Goal: Book appointment/travel/reservation

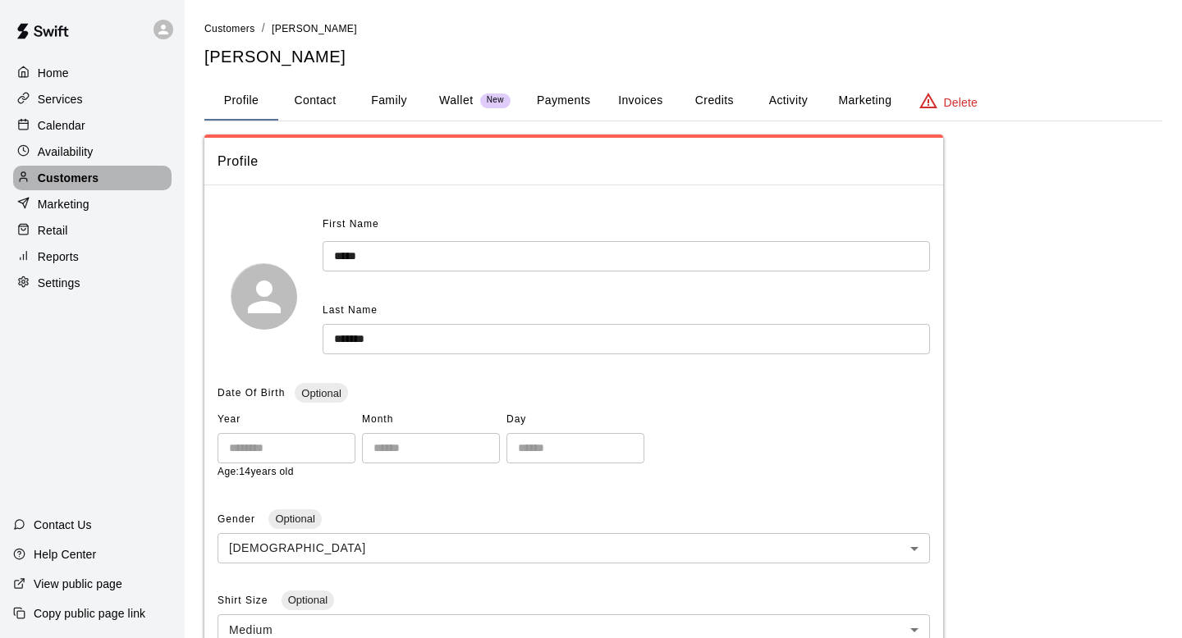
click at [134, 169] on div "Customers" at bounding box center [92, 178] width 158 height 25
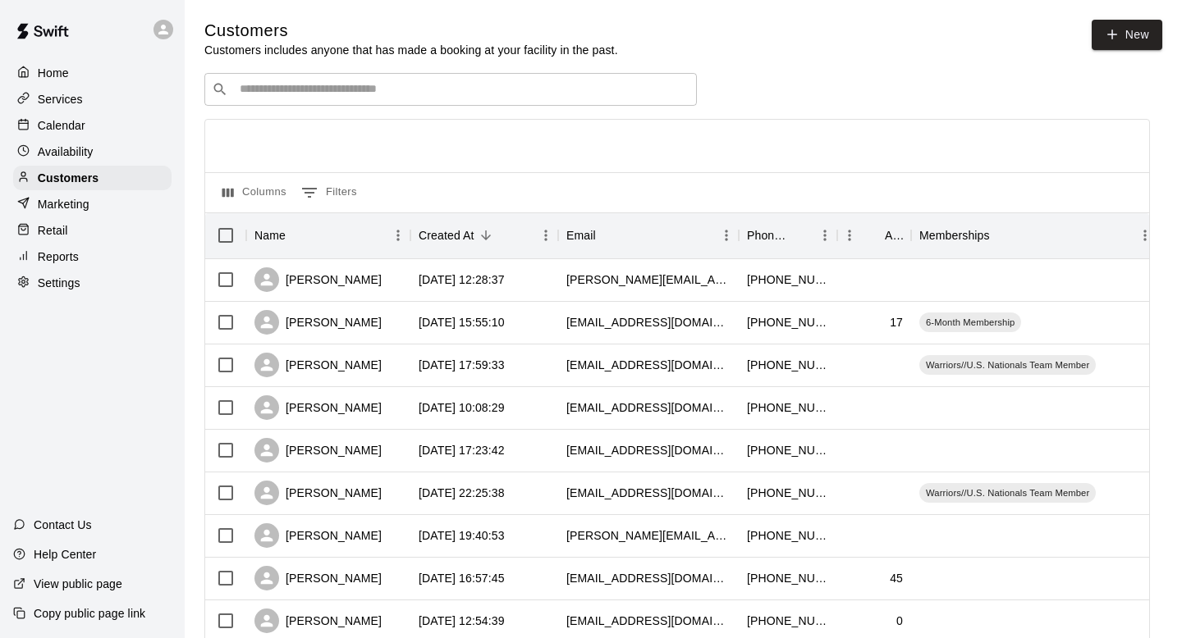
click at [430, 86] on input "Search customers by name or email" at bounding box center [462, 89] width 455 height 16
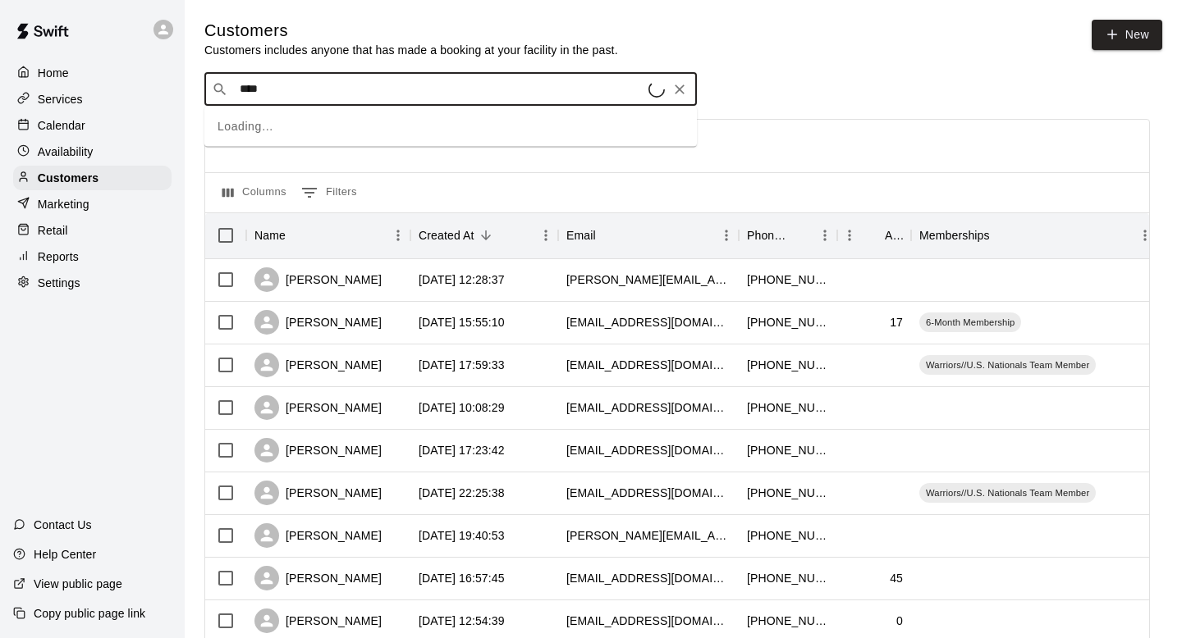
type input "*****"
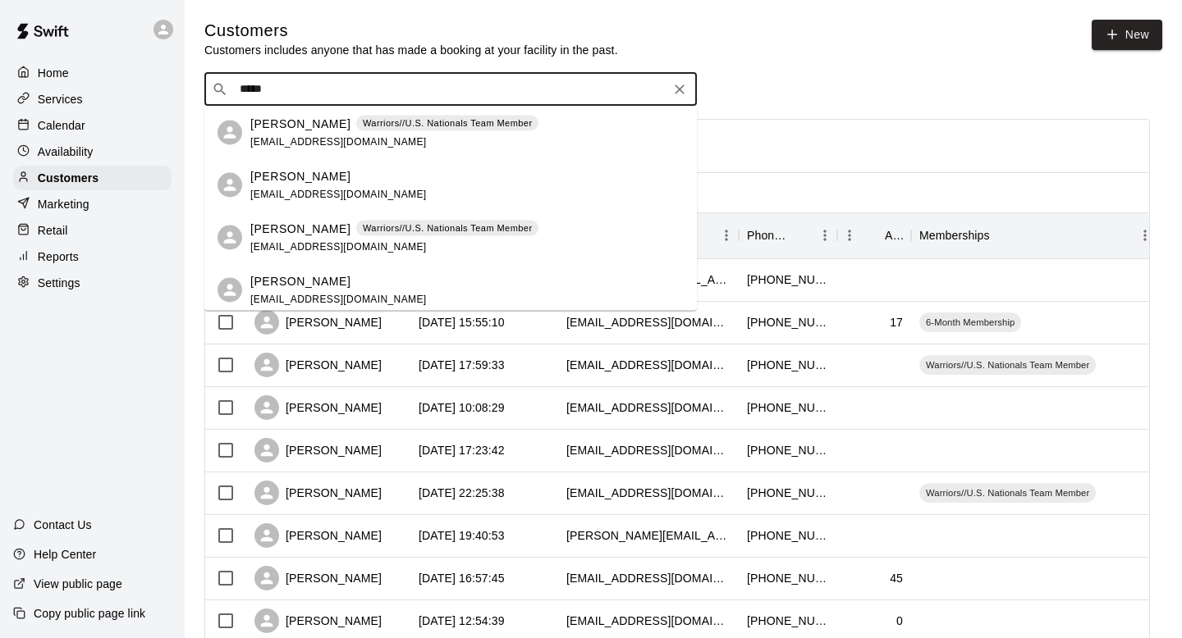
click at [481, 127] on p "Warriors//U.S. Nationals Team Member" at bounding box center [448, 124] width 170 height 14
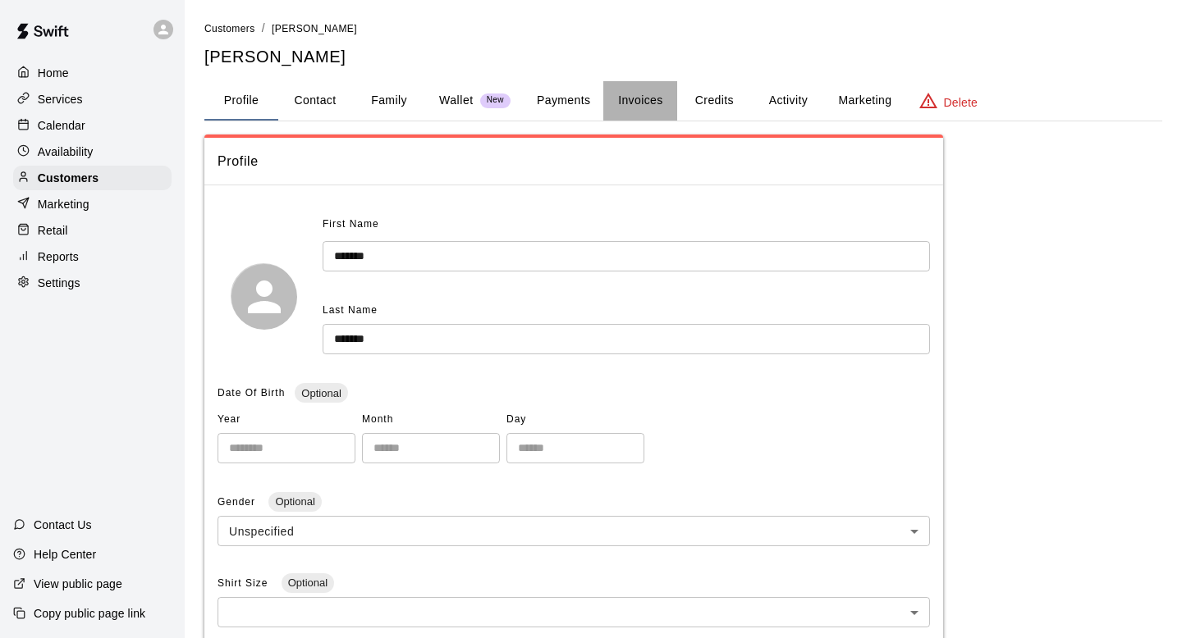
click at [627, 107] on button "Invoices" at bounding box center [640, 100] width 74 height 39
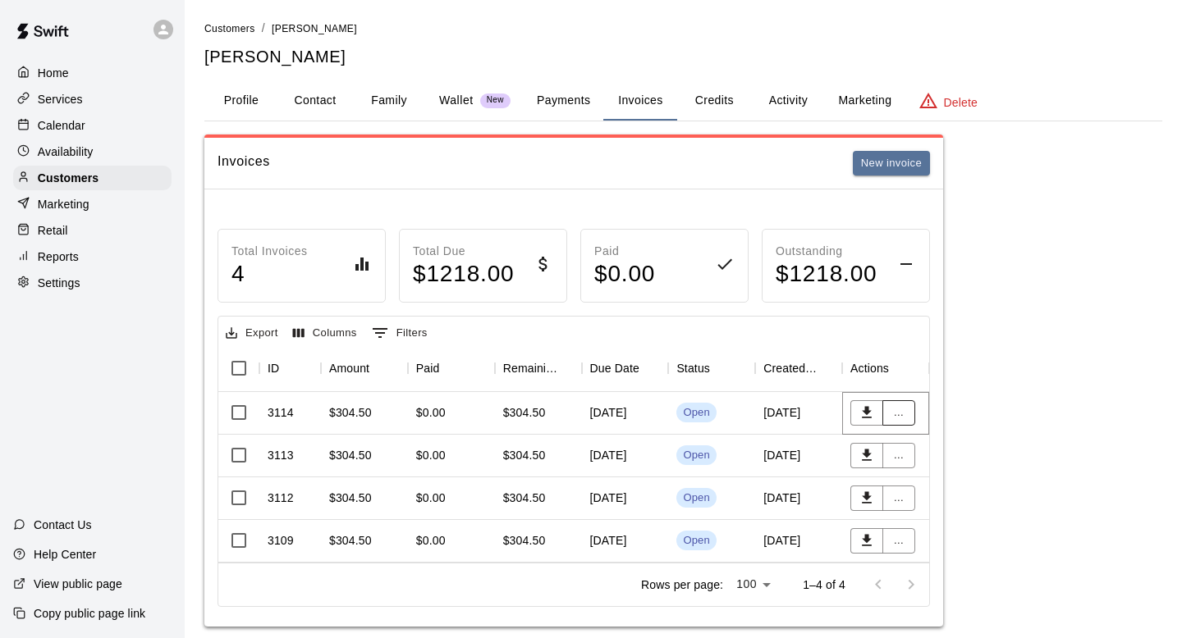
click at [907, 411] on button "..." at bounding box center [898, 412] width 33 height 25
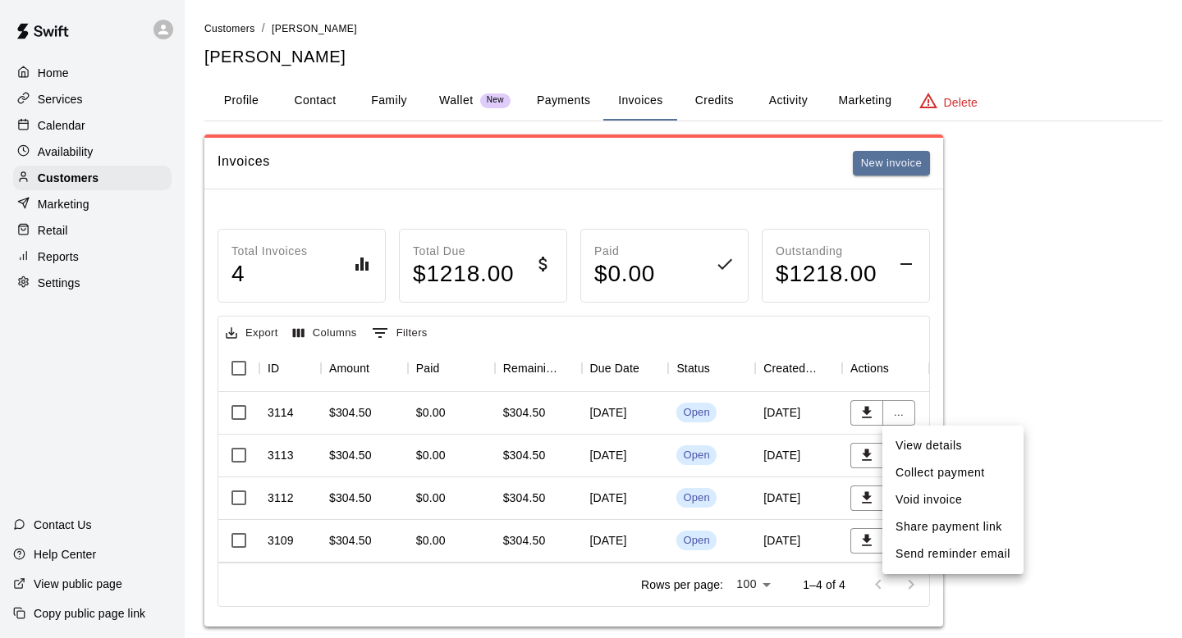
click at [912, 502] on li "Void invoice" at bounding box center [952, 500] width 141 height 27
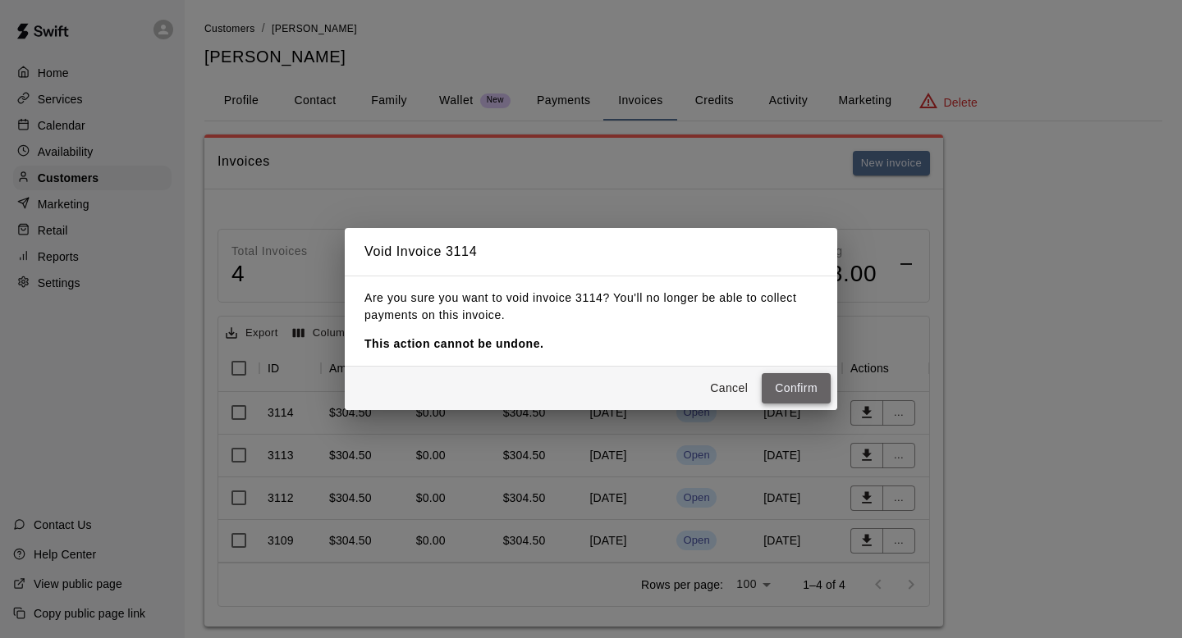
click at [820, 389] on button "Confirm" at bounding box center [796, 388] width 69 height 30
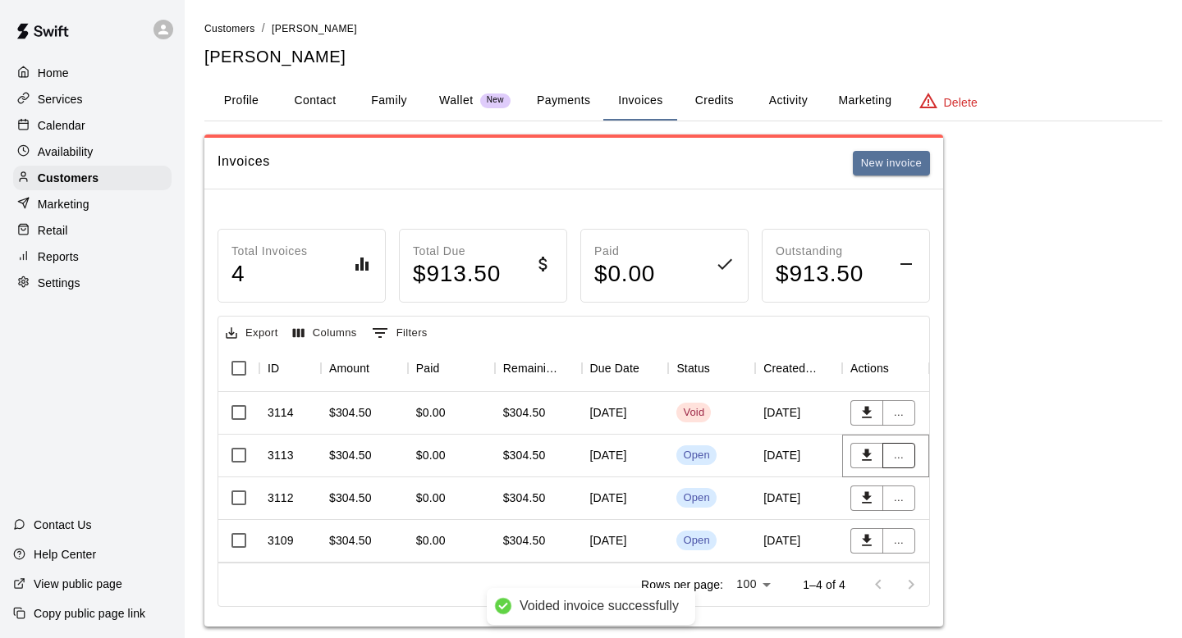
click at [901, 453] on button "..." at bounding box center [898, 455] width 33 height 25
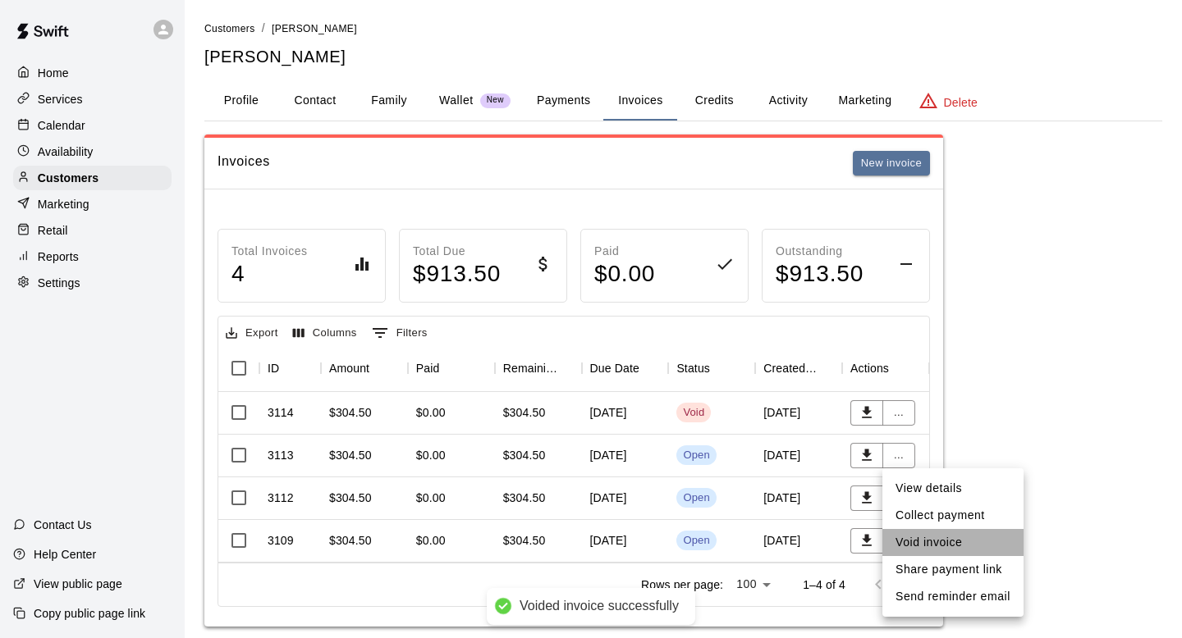
click at [907, 538] on li "Void invoice" at bounding box center [952, 542] width 141 height 27
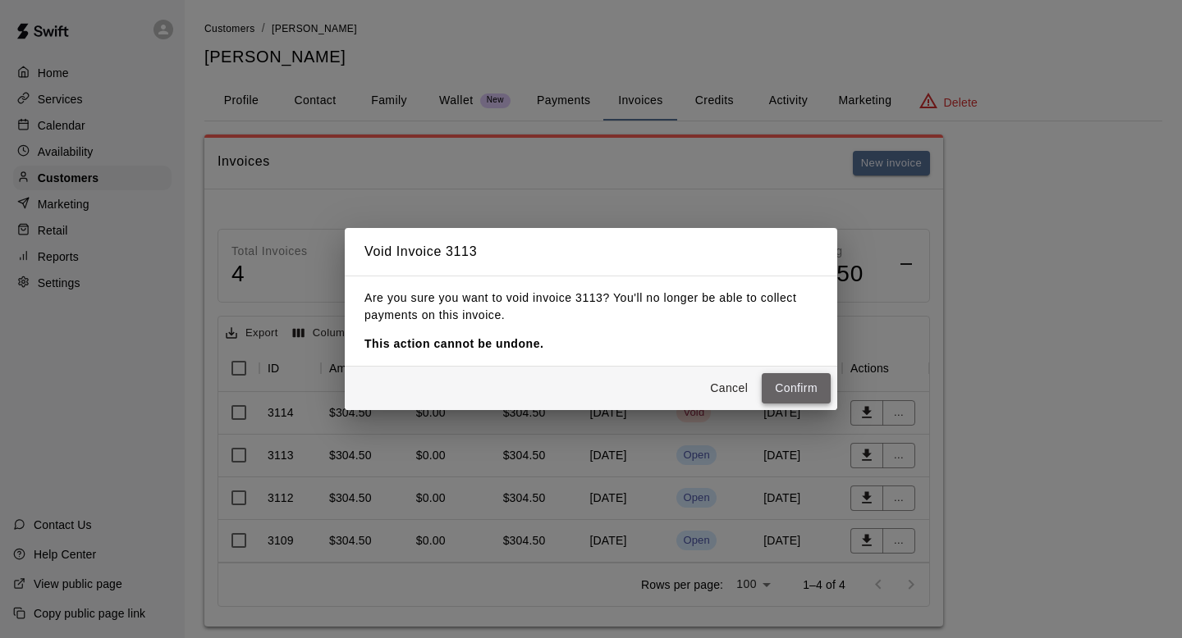
click at [779, 390] on button "Confirm" at bounding box center [796, 388] width 69 height 30
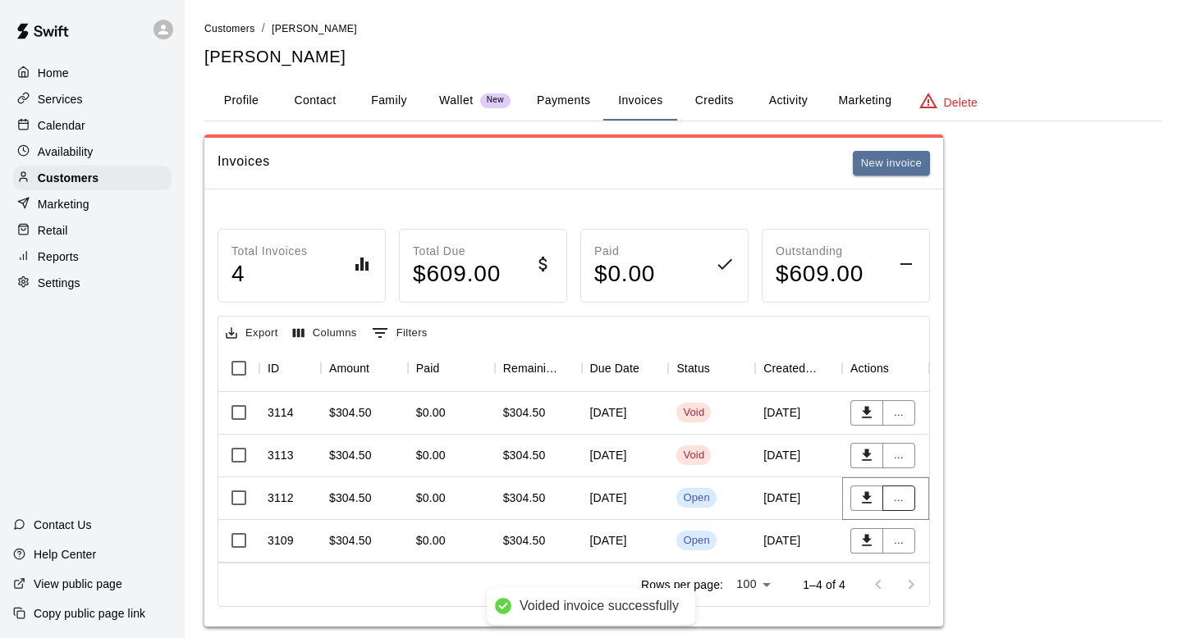
click at [903, 499] on button "..." at bounding box center [898, 498] width 33 height 25
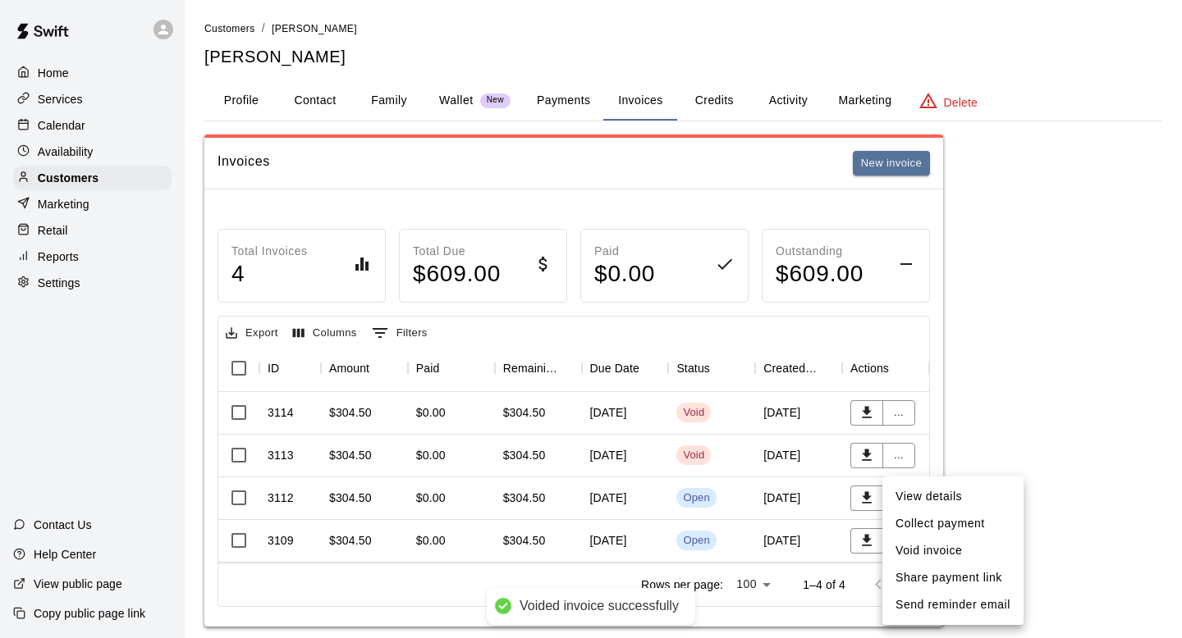
click at [915, 545] on li "Void invoice" at bounding box center [952, 550] width 141 height 27
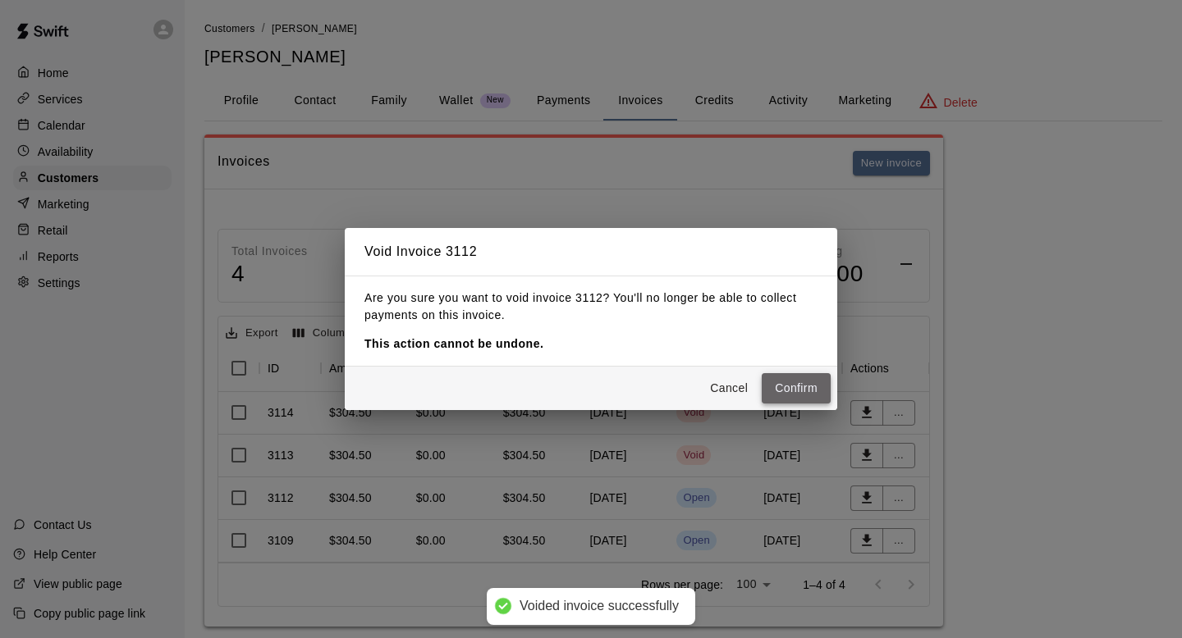
click at [780, 385] on button "Confirm" at bounding box center [796, 388] width 69 height 30
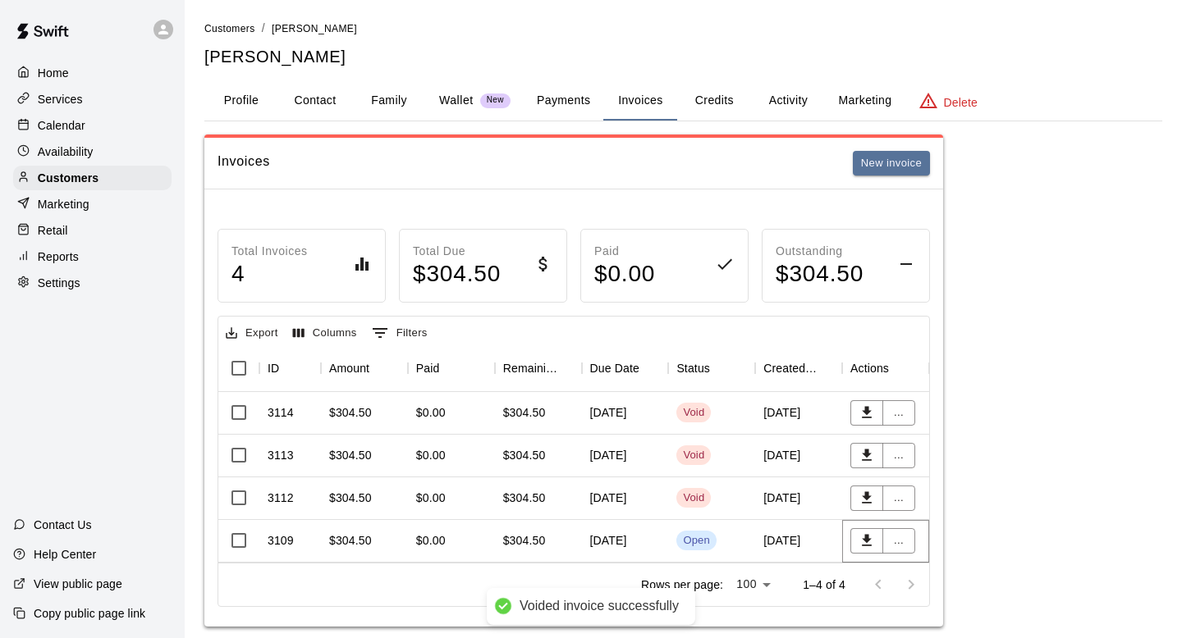
click at [897, 541] on button "..." at bounding box center [898, 540] width 33 height 25
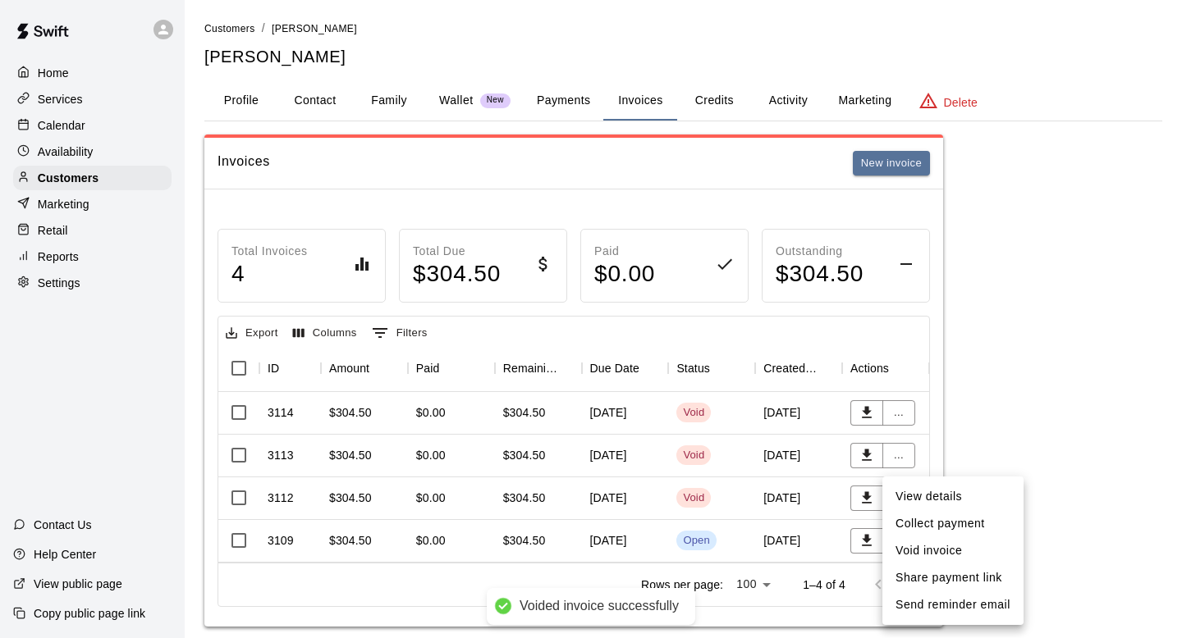
click at [913, 541] on li "Void invoice" at bounding box center [952, 550] width 141 height 27
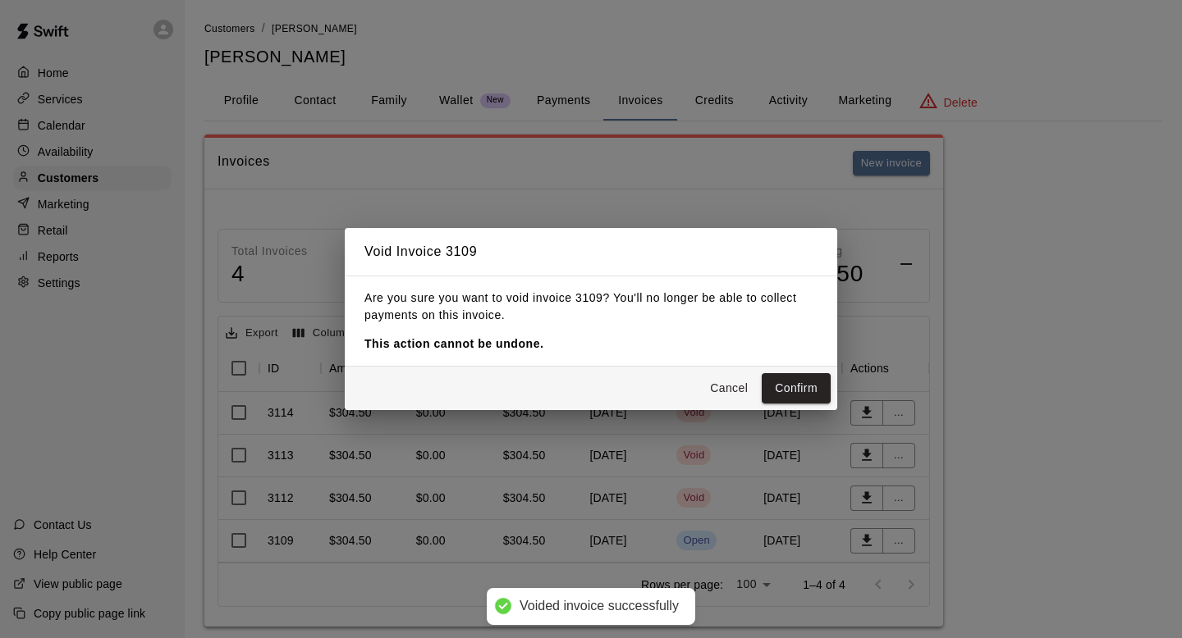
click at [785, 388] on button "Confirm" at bounding box center [796, 388] width 69 height 30
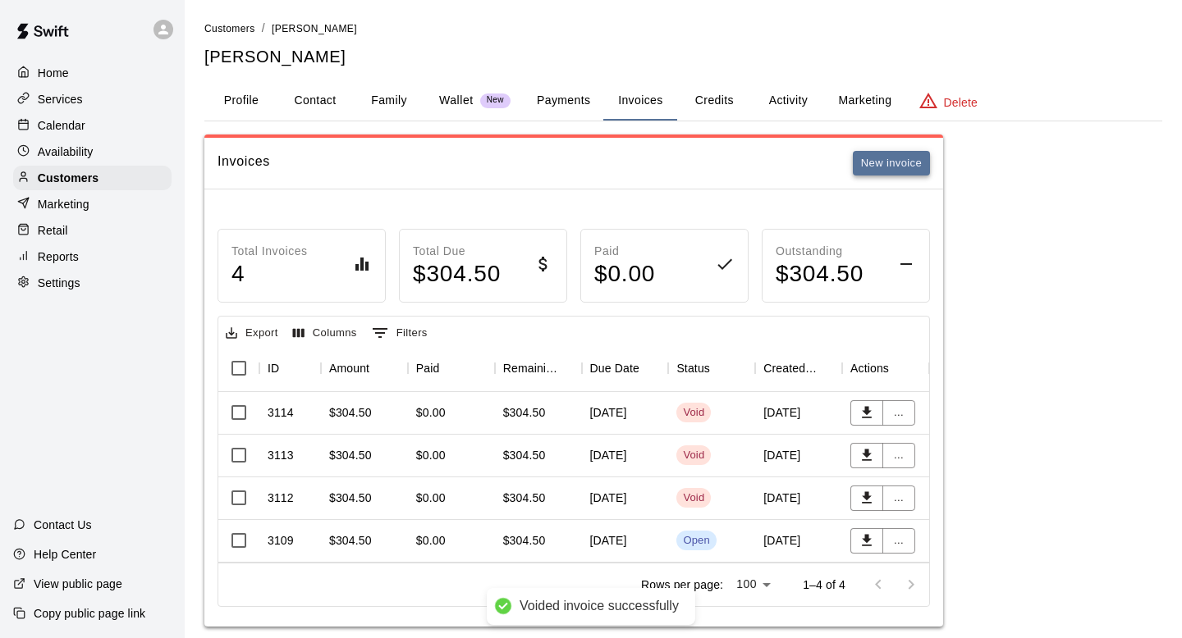
click at [894, 160] on button "New invoice" at bounding box center [891, 163] width 77 height 25
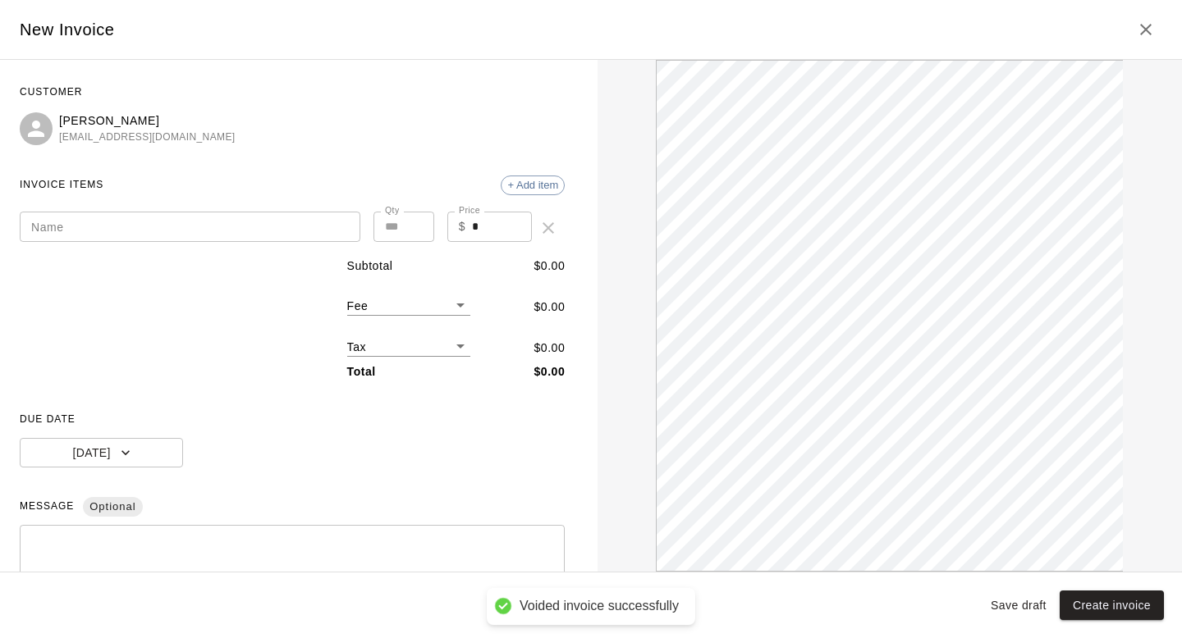
click at [340, 218] on input "Name" at bounding box center [190, 227] width 341 height 30
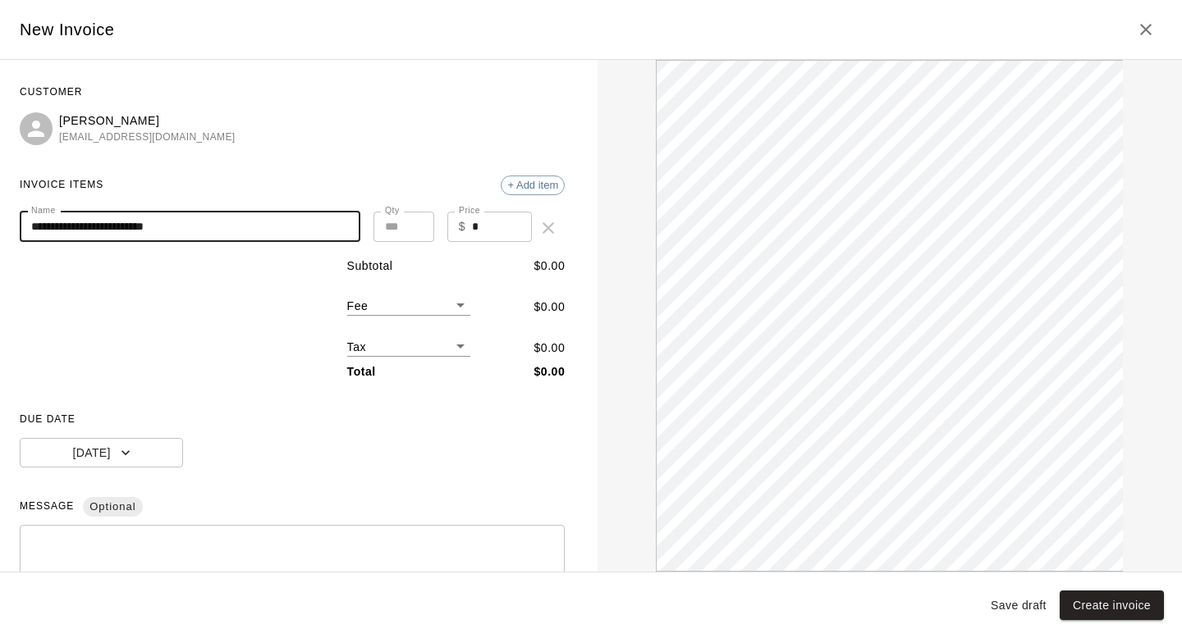
type input "**********"
click at [487, 226] on input "*" at bounding box center [502, 227] width 60 height 30
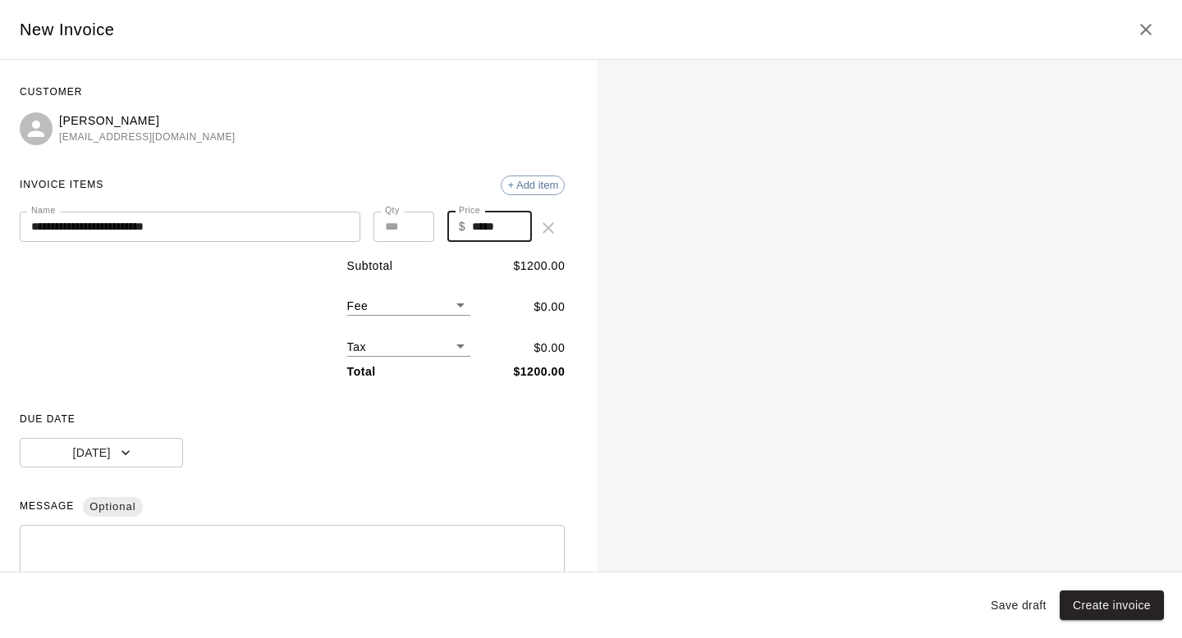
type input "*****"
click at [270, 286] on div "Subtotal $ 1200.00 Fee ​ $ 0.00 Tax ​ $ 0.00 Total $ 1200.00" at bounding box center [292, 319] width 545 height 123
click at [165, 427] on span "DUE DATE" at bounding box center [292, 420] width 545 height 26
click at [153, 450] on button "[DATE]" at bounding box center [101, 453] width 163 height 30
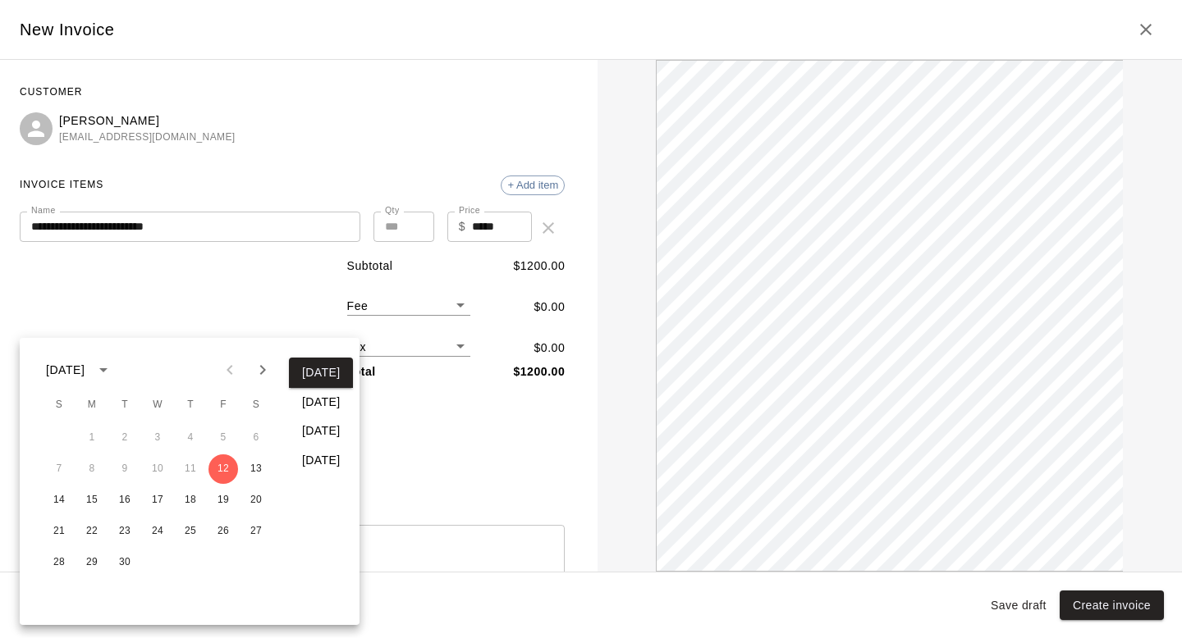
click at [446, 424] on div at bounding box center [591, 319] width 1182 height 638
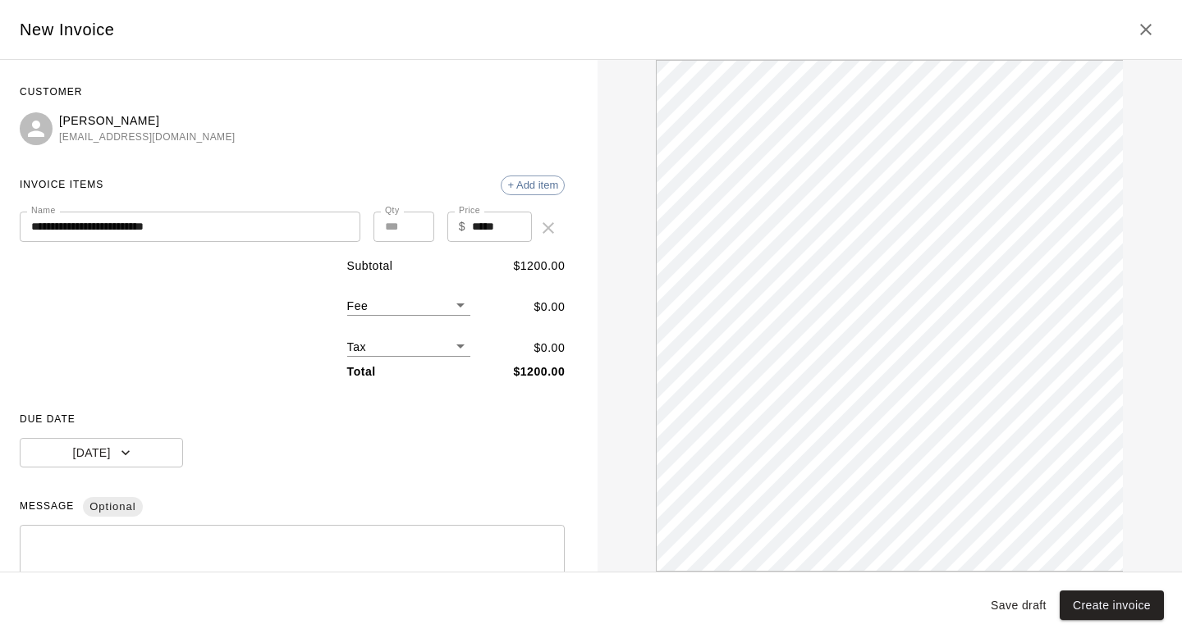
scroll to position [171, 0]
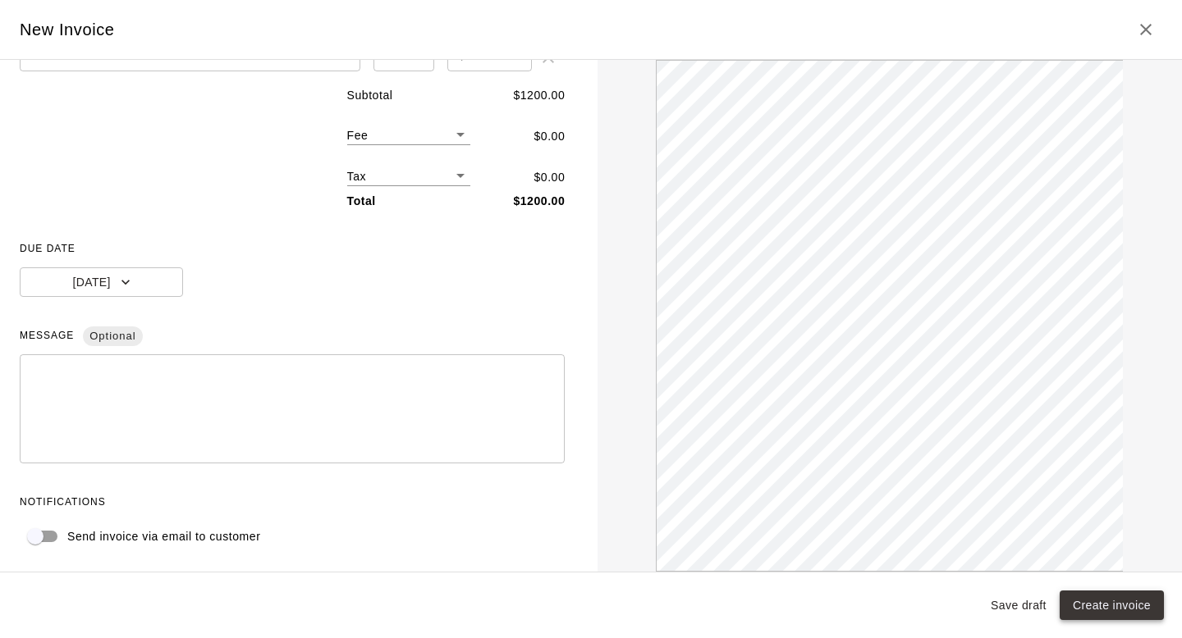
click at [1129, 605] on button "Create invoice" at bounding box center [1111, 606] width 104 height 30
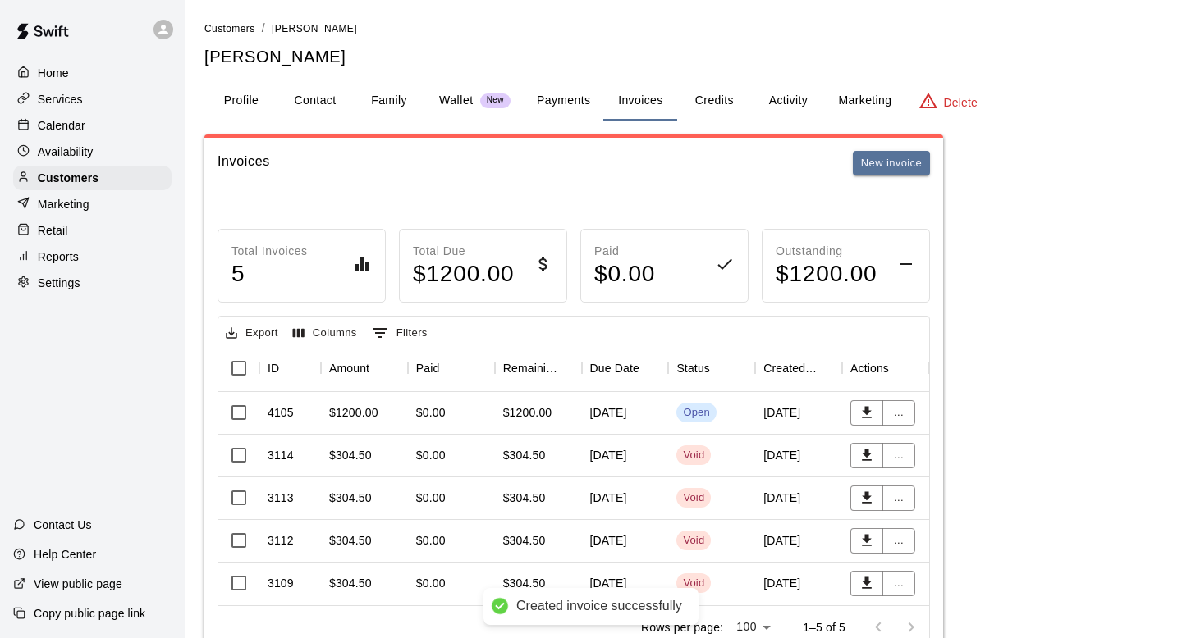
click at [453, 408] on div "$0.00" at bounding box center [451, 413] width 87 height 43
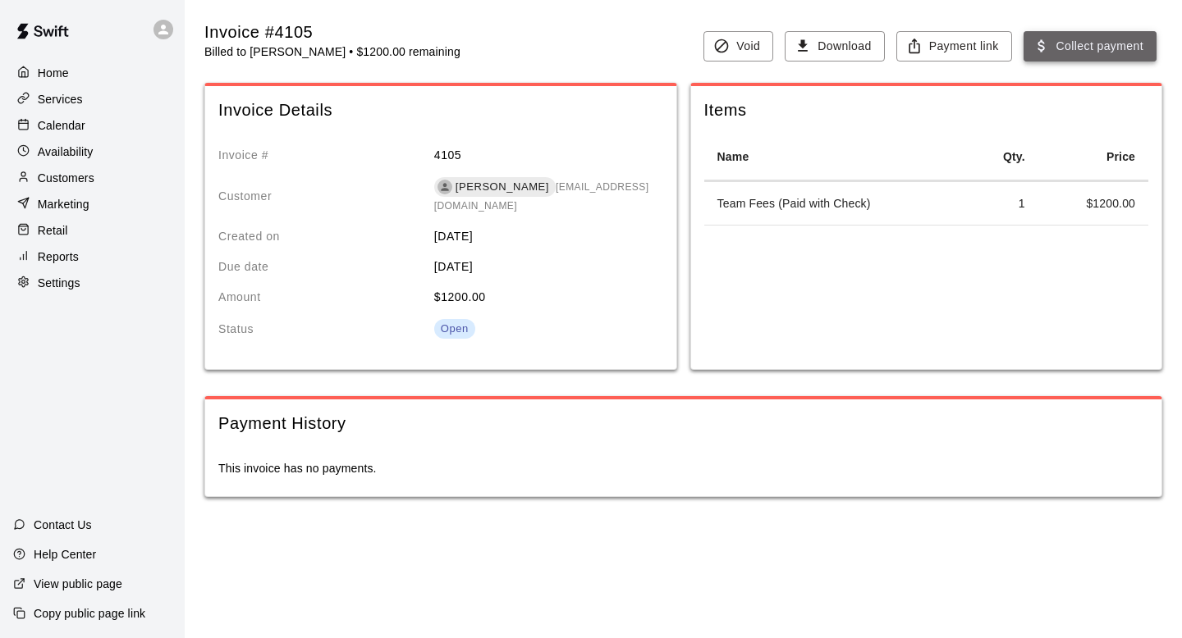
click at [1108, 51] on button "Collect payment" at bounding box center [1089, 46] width 133 height 30
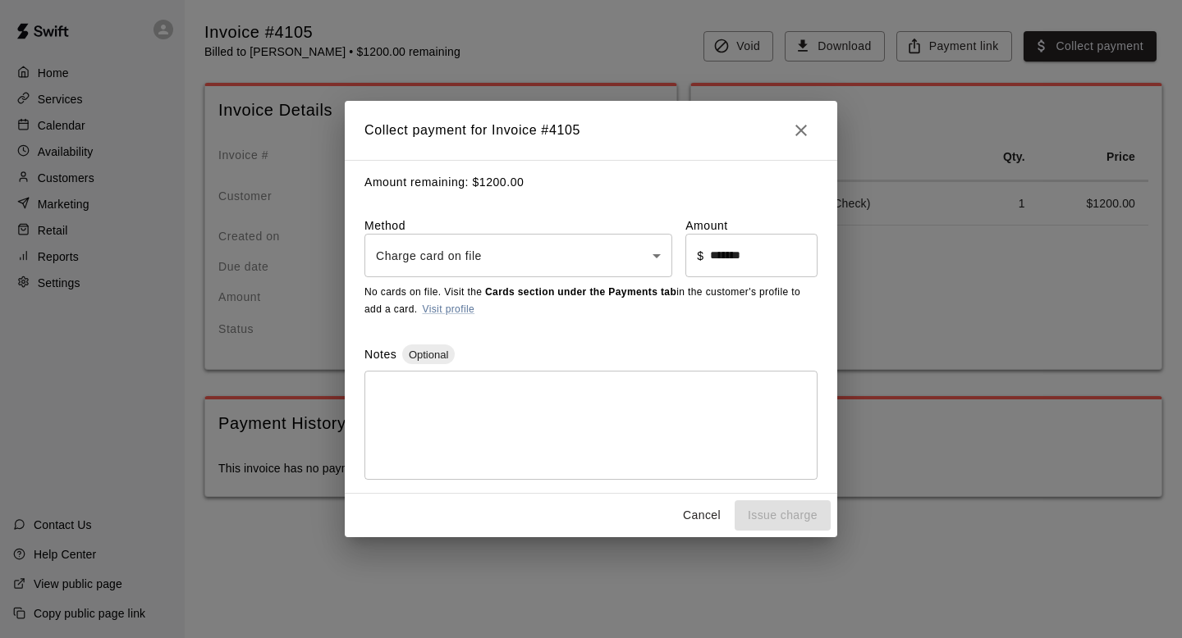
click at [659, 258] on body "Home Services Calendar Availability Customers Marketing Retail Reports Settings…" at bounding box center [591, 265] width 1182 height 530
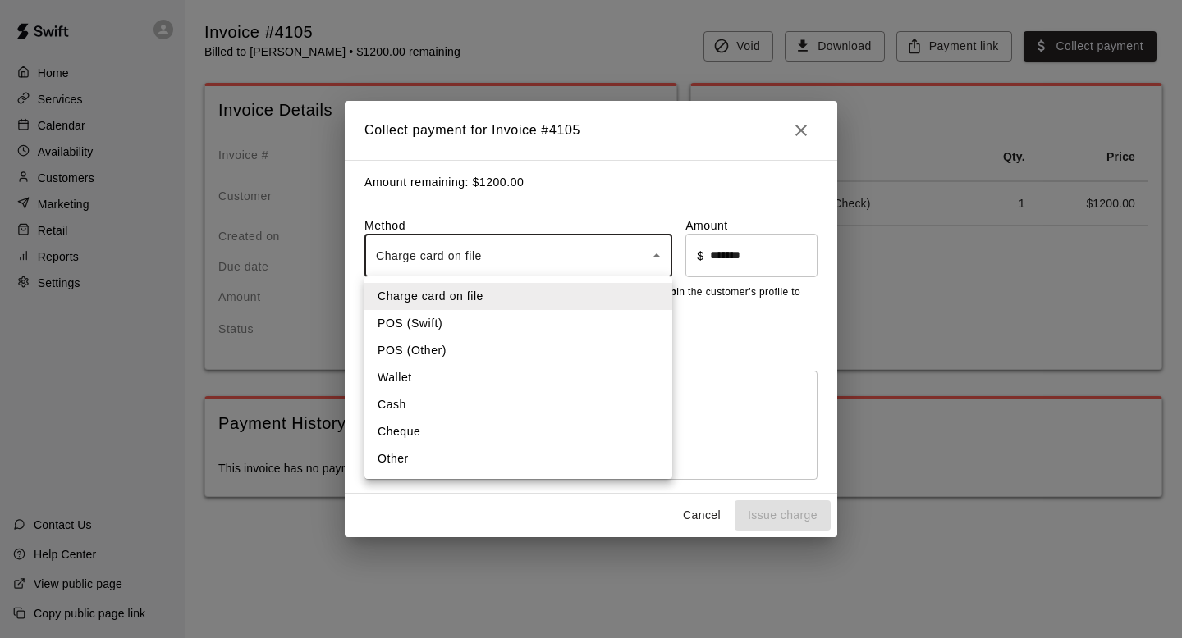
click at [540, 458] on li "Other" at bounding box center [518, 459] width 308 height 27
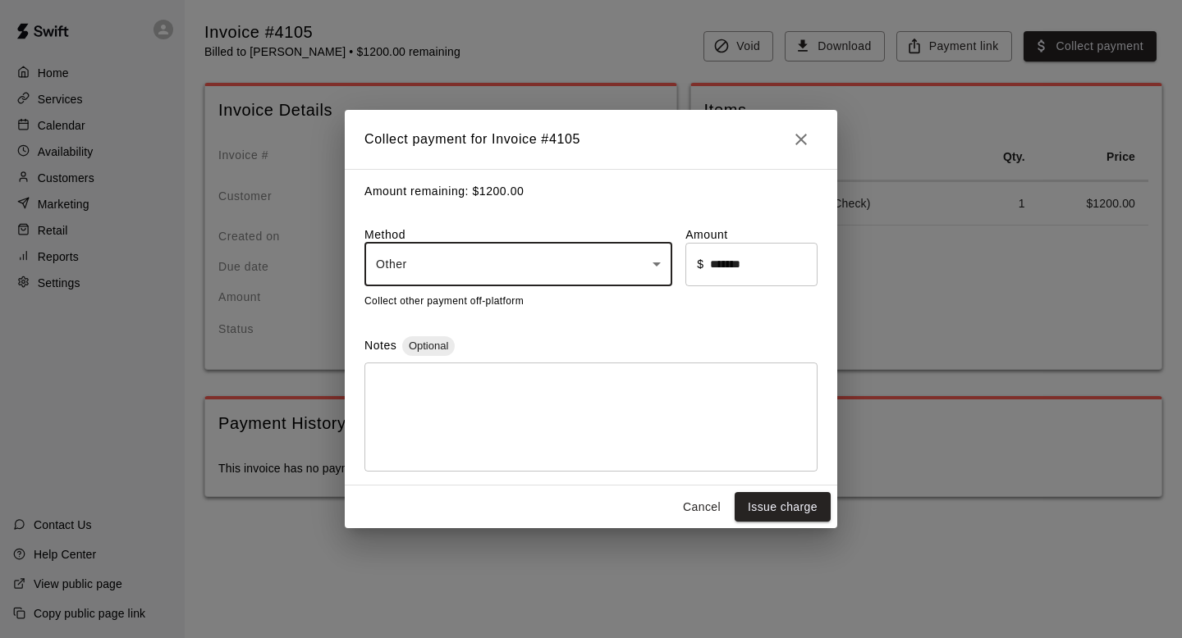
click at [560, 276] on body "Home Services Calendar Availability Customers Marketing Retail Reports Settings…" at bounding box center [591, 265] width 1182 height 530
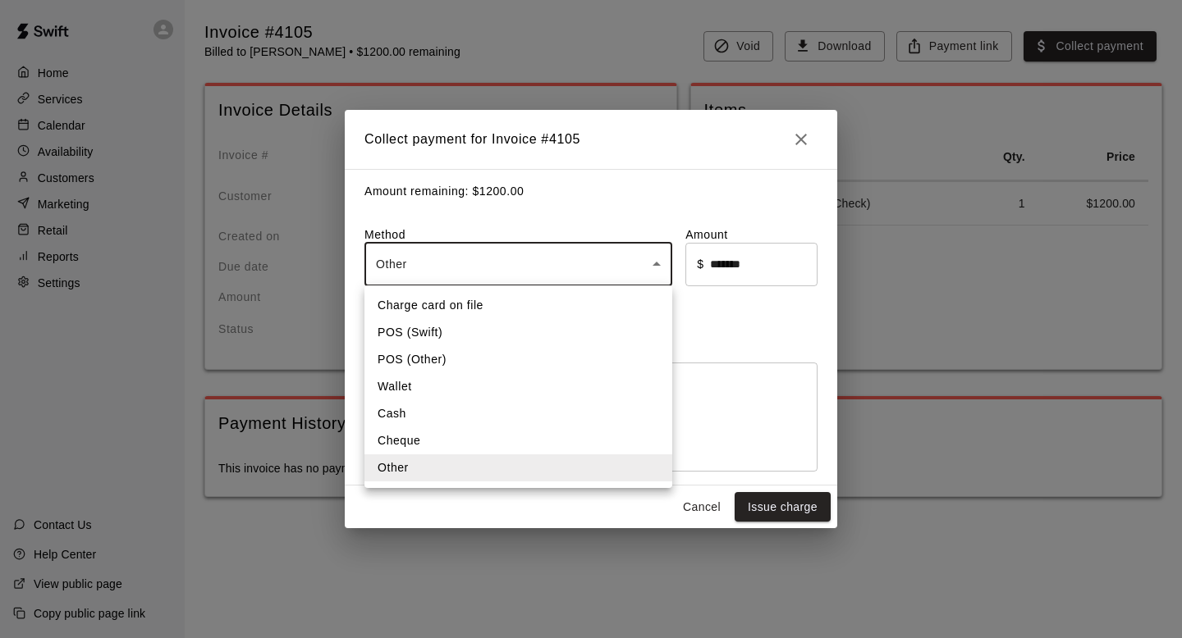
click at [429, 447] on li "Cheque" at bounding box center [518, 441] width 308 height 27
type input "******"
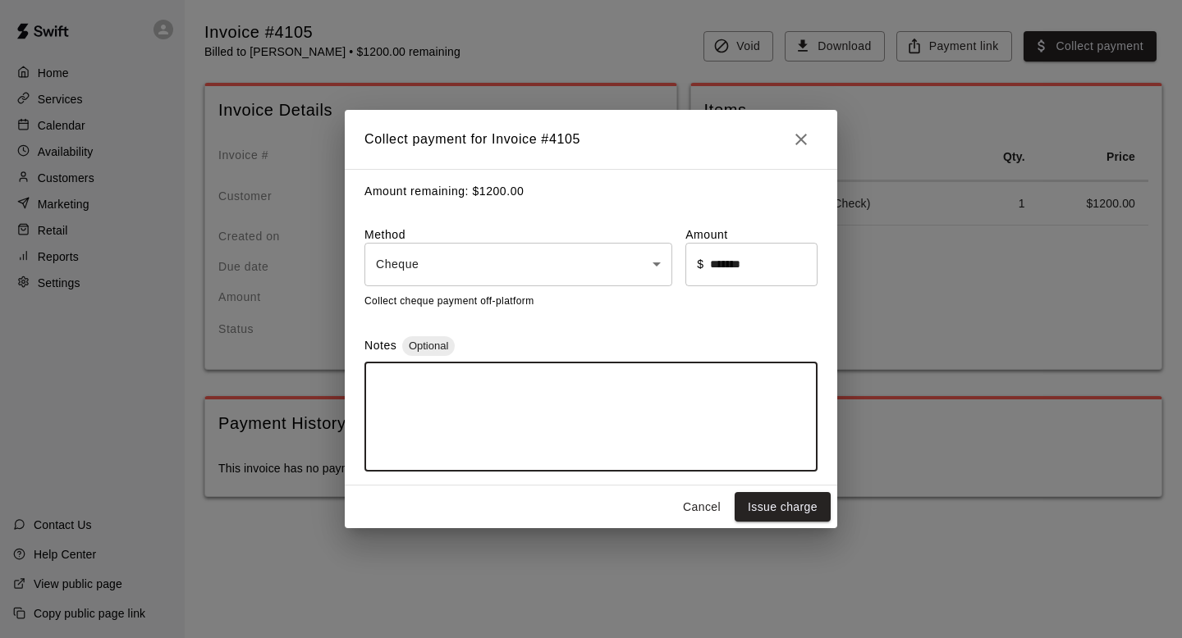
click at [454, 399] on textarea at bounding box center [591, 417] width 430 height 82
type textarea "****"
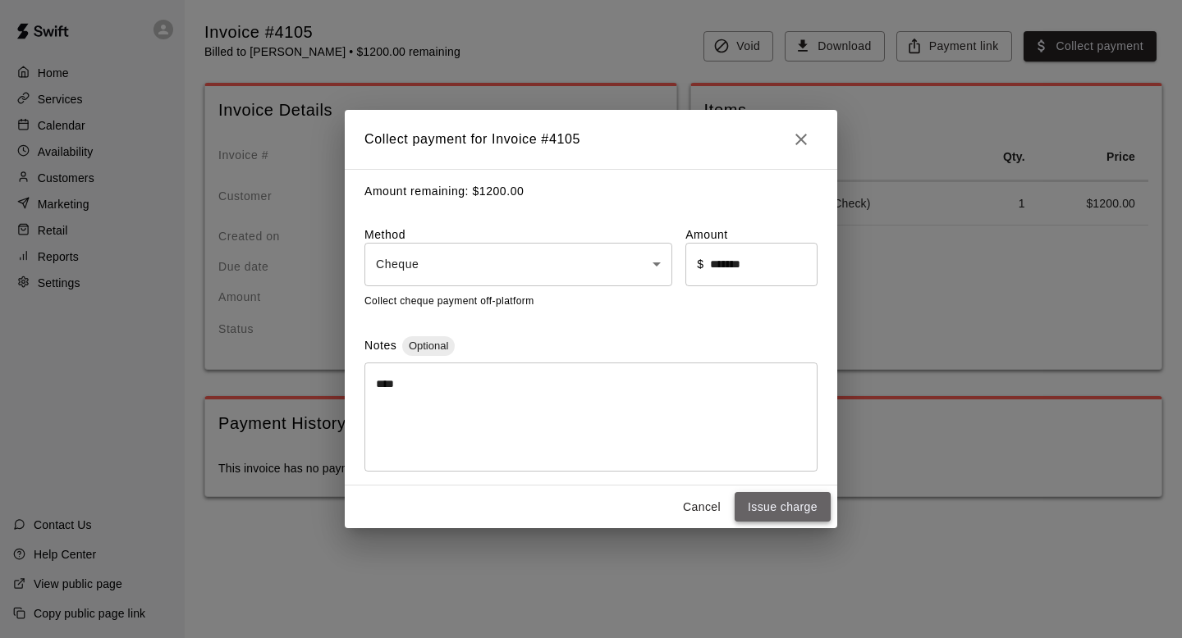
click at [769, 498] on button "Issue charge" at bounding box center [782, 507] width 96 height 30
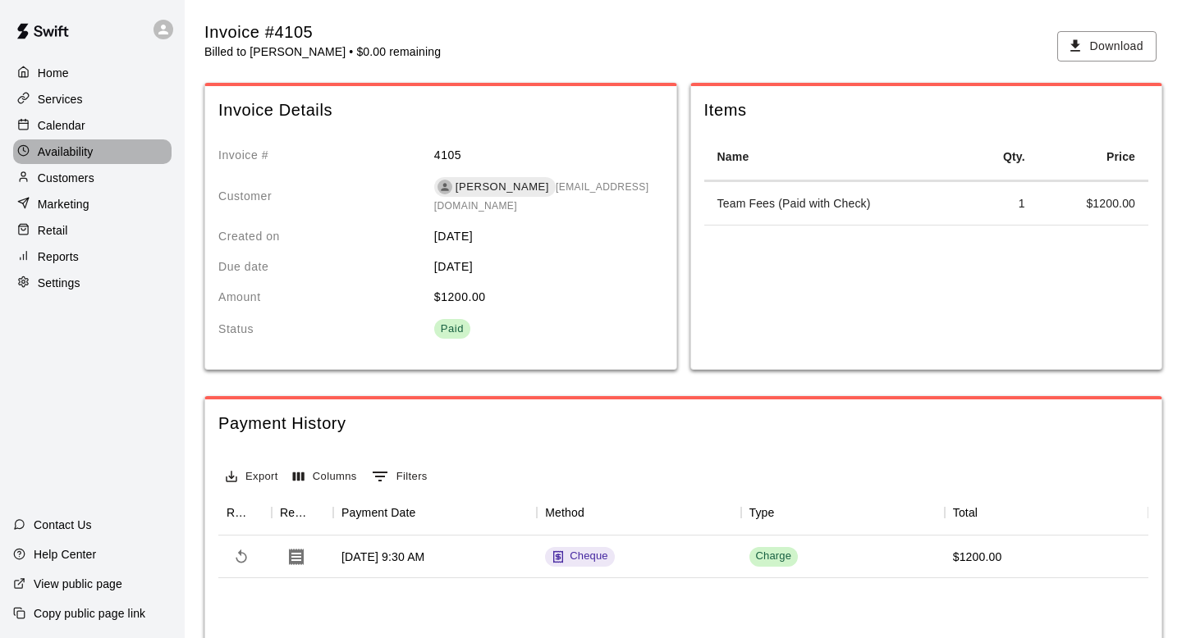
click at [103, 149] on div "Availability" at bounding box center [92, 152] width 158 height 25
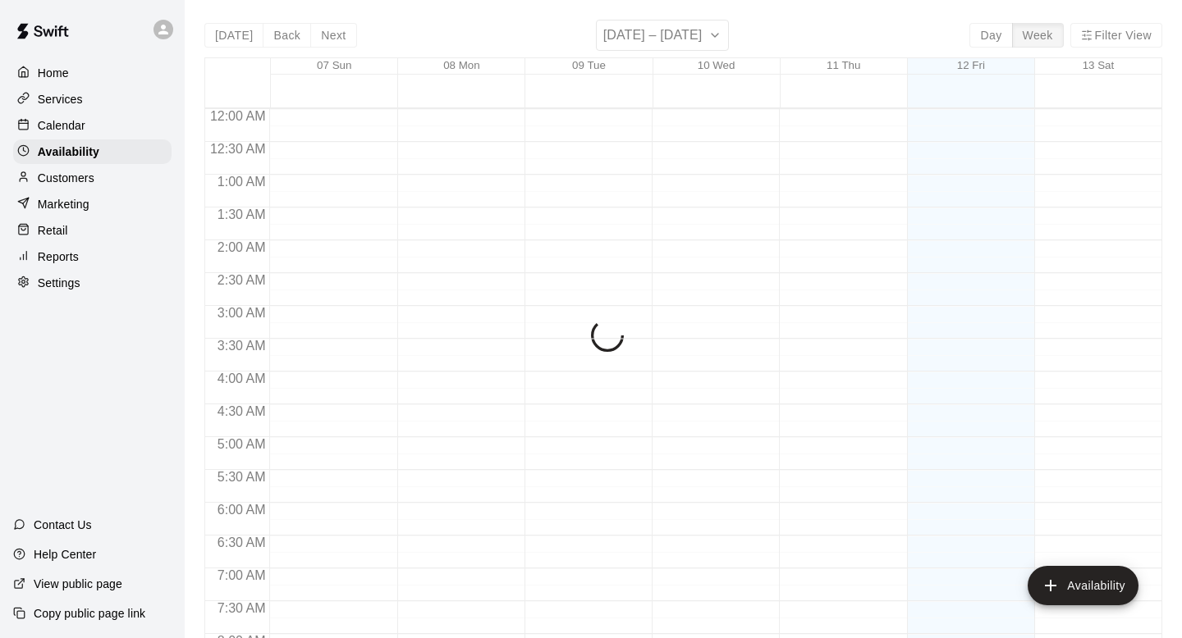
scroll to position [627, 0]
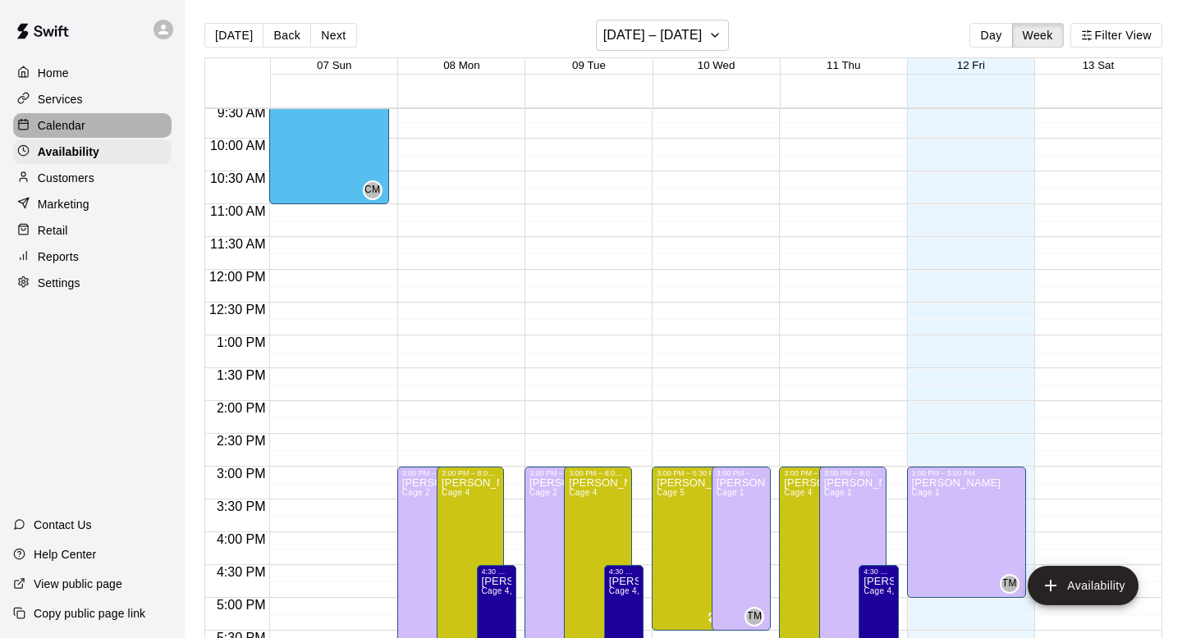
click at [94, 126] on div "Calendar" at bounding box center [92, 125] width 158 height 25
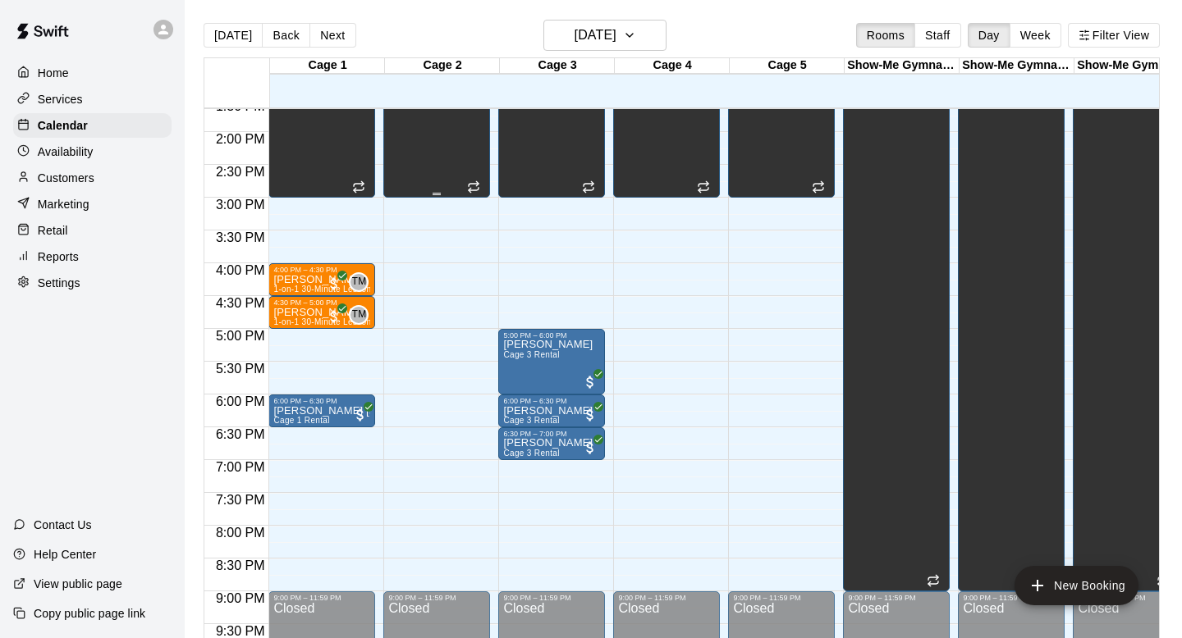
scroll to position [898, 0]
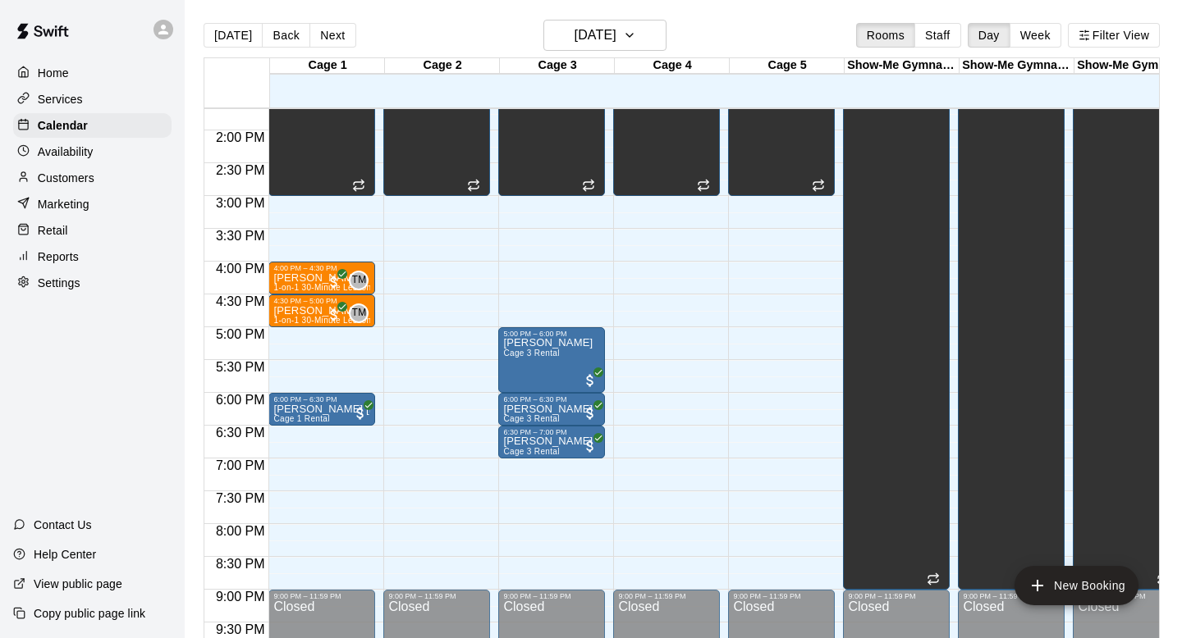
click at [593, 19] on main "[DATE] Back [DATE][DATE] Rooms Staff Day Week Filter View Cage 1 12 Fri Cage 2 …" at bounding box center [683, 332] width 997 height 665
click at [588, 38] on h6 "[DATE]" at bounding box center [595, 35] width 42 height 23
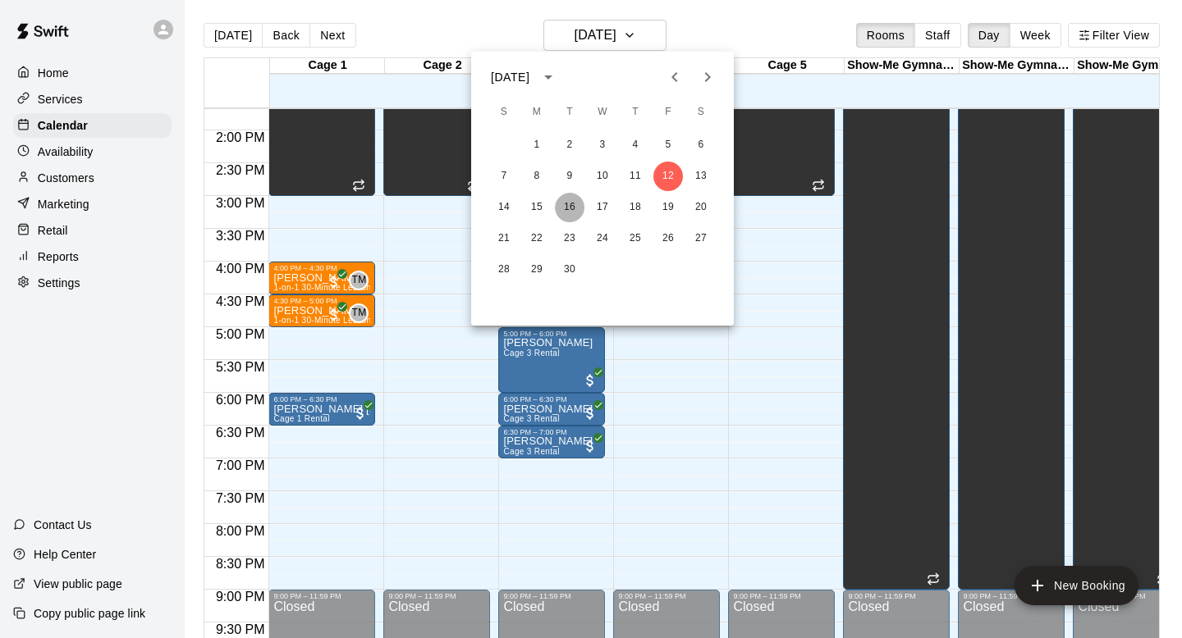
click at [569, 205] on button "16" at bounding box center [570, 208] width 30 height 30
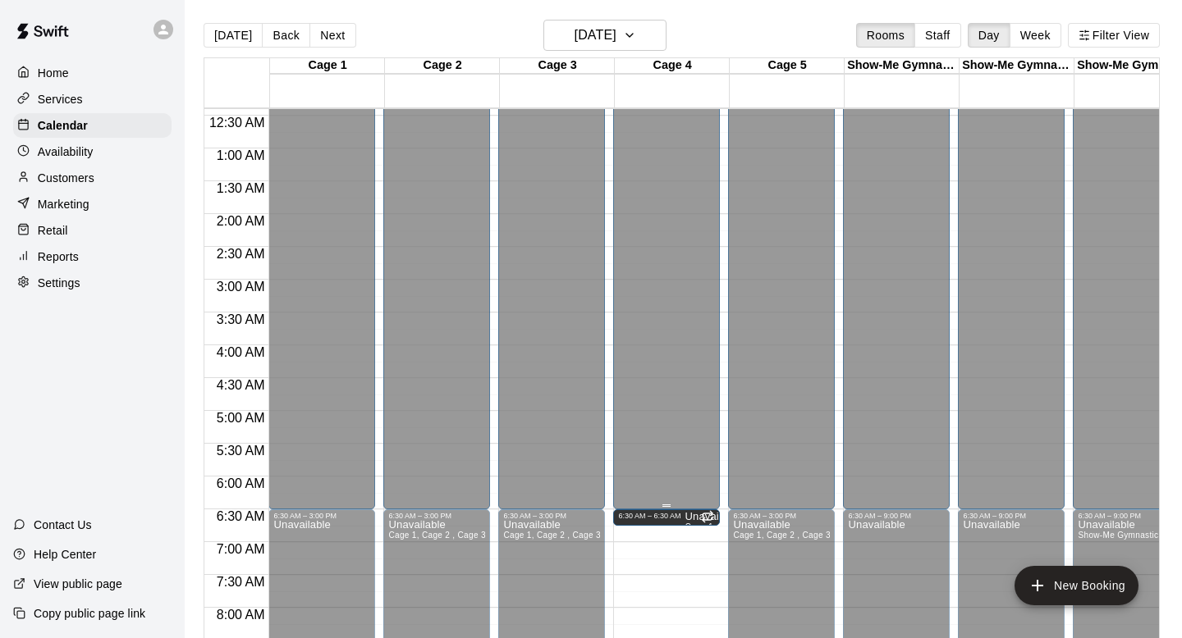
scroll to position [24, 0]
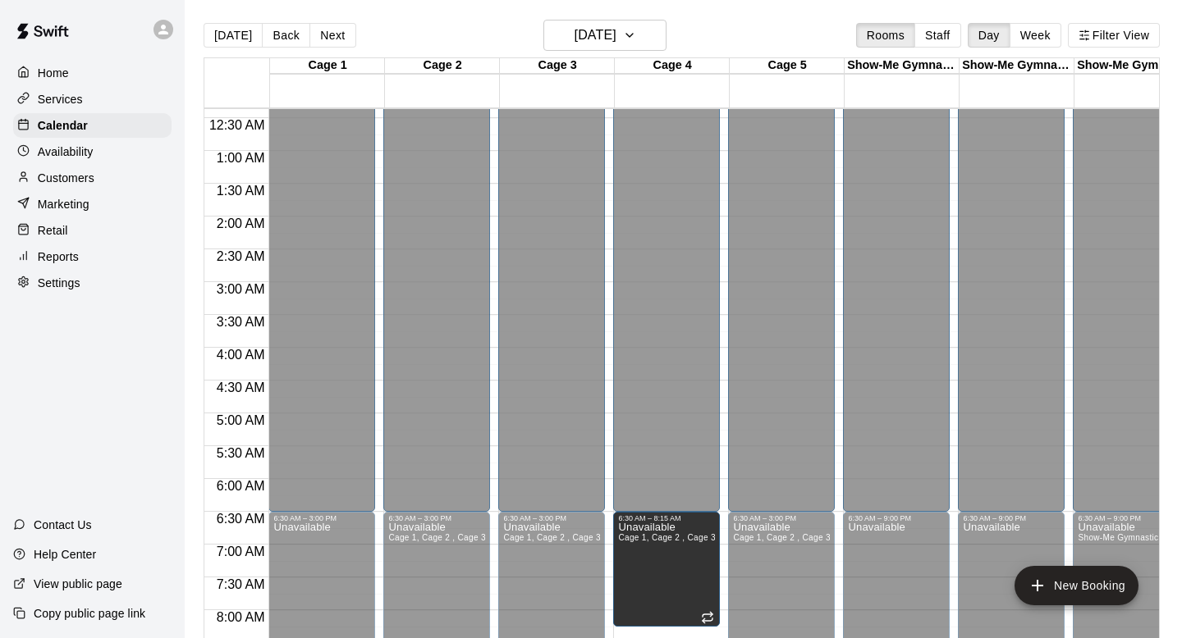
drag, startPoint x: 665, startPoint y: 345, endPoint x: 693, endPoint y: 638, distance: 294.4
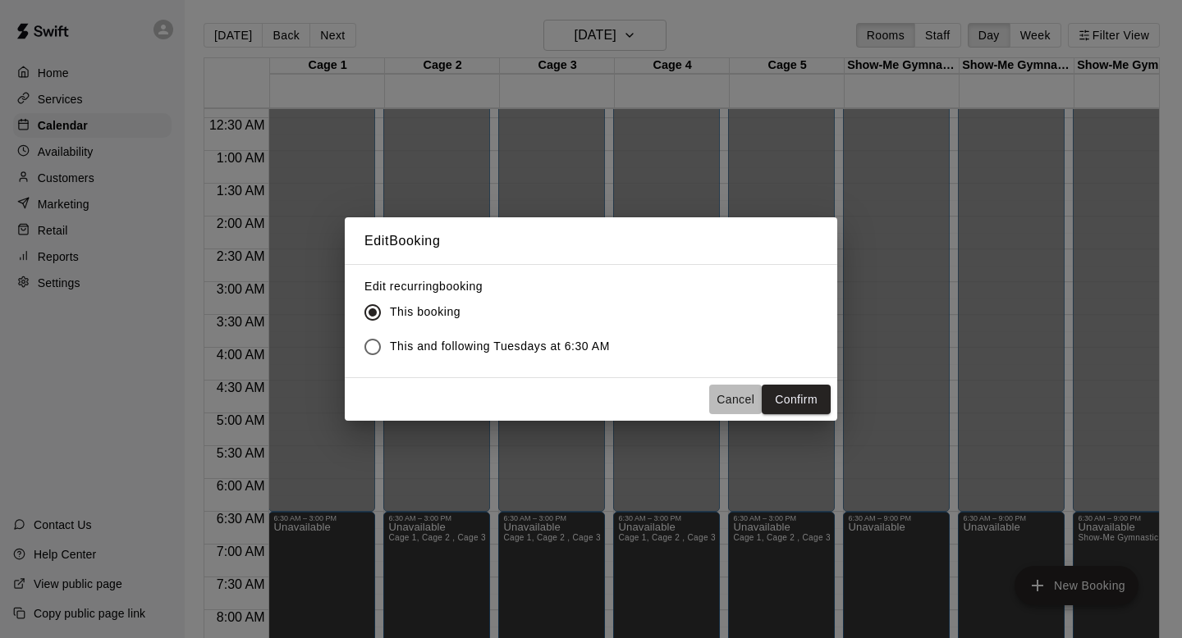
click at [725, 392] on button "Cancel" at bounding box center [735, 400] width 53 height 30
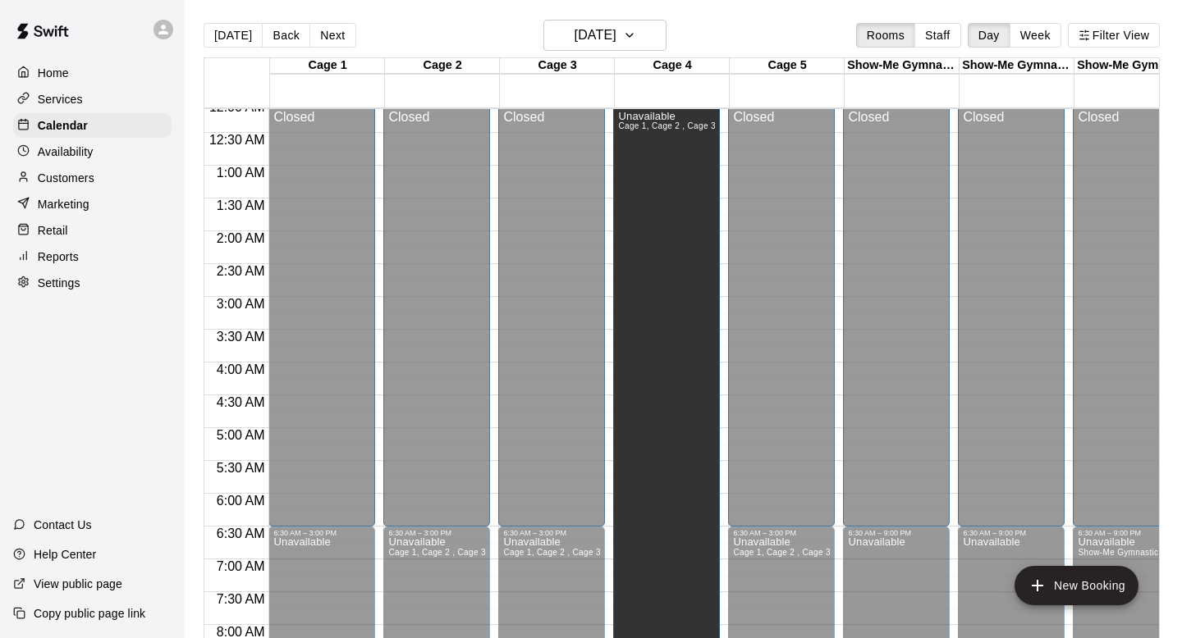
scroll to position [0, 0]
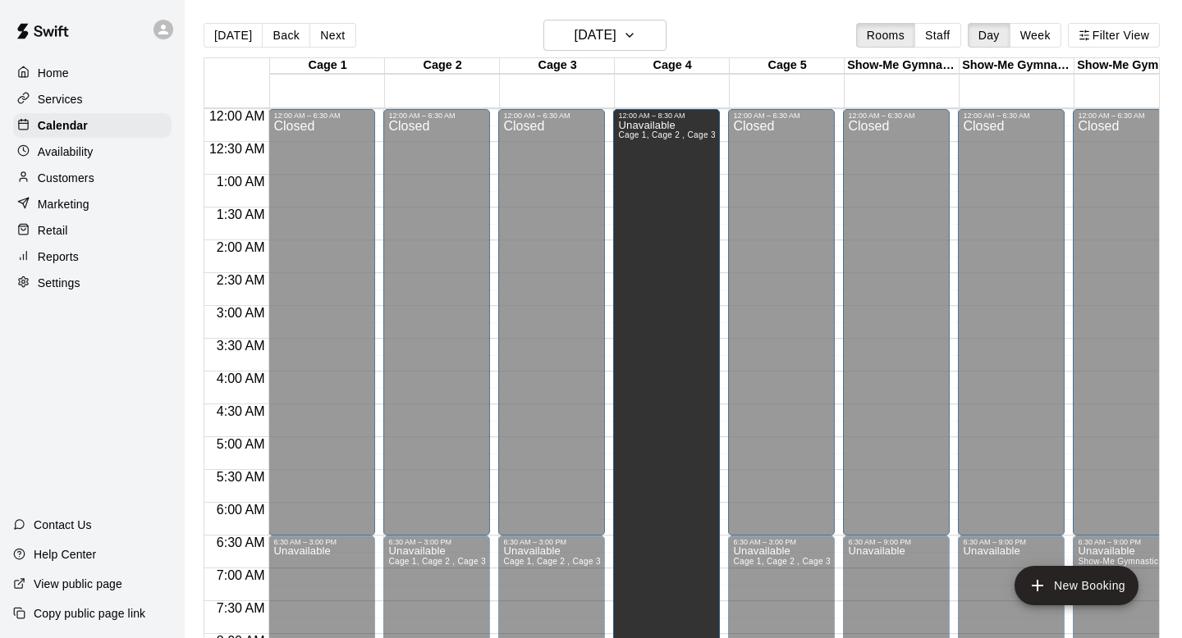
drag, startPoint x: 668, startPoint y: 244, endPoint x: 670, endPoint y: 473, distance: 229.8
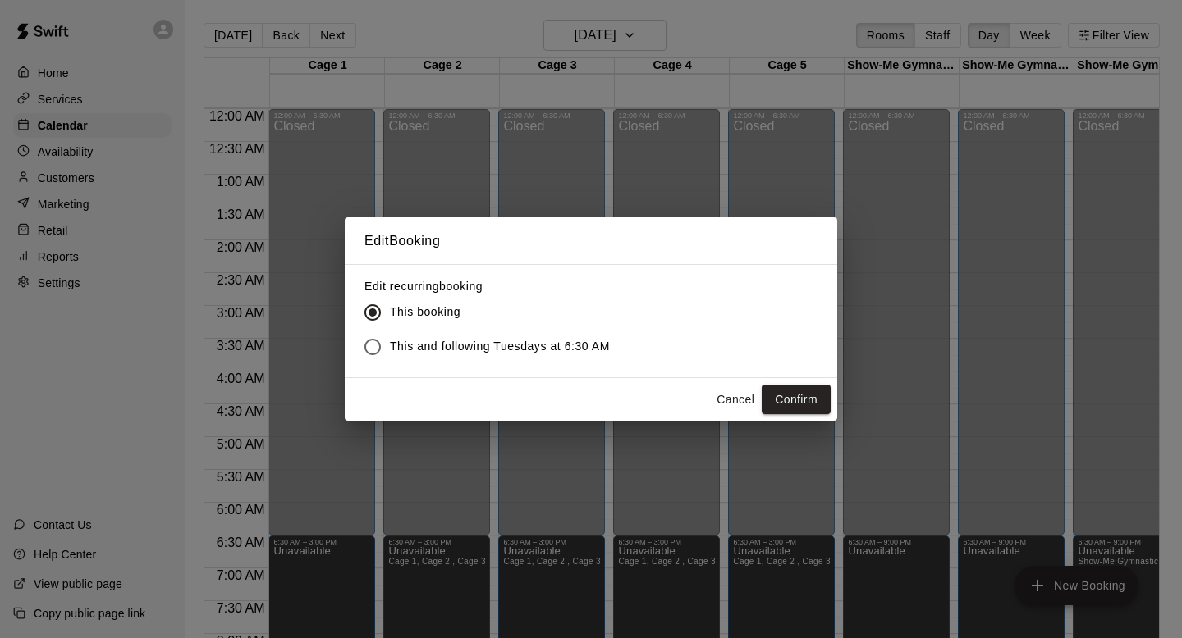
click at [737, 407] on button "Cancel" at bounding box center [735, 400] width 53 height 30
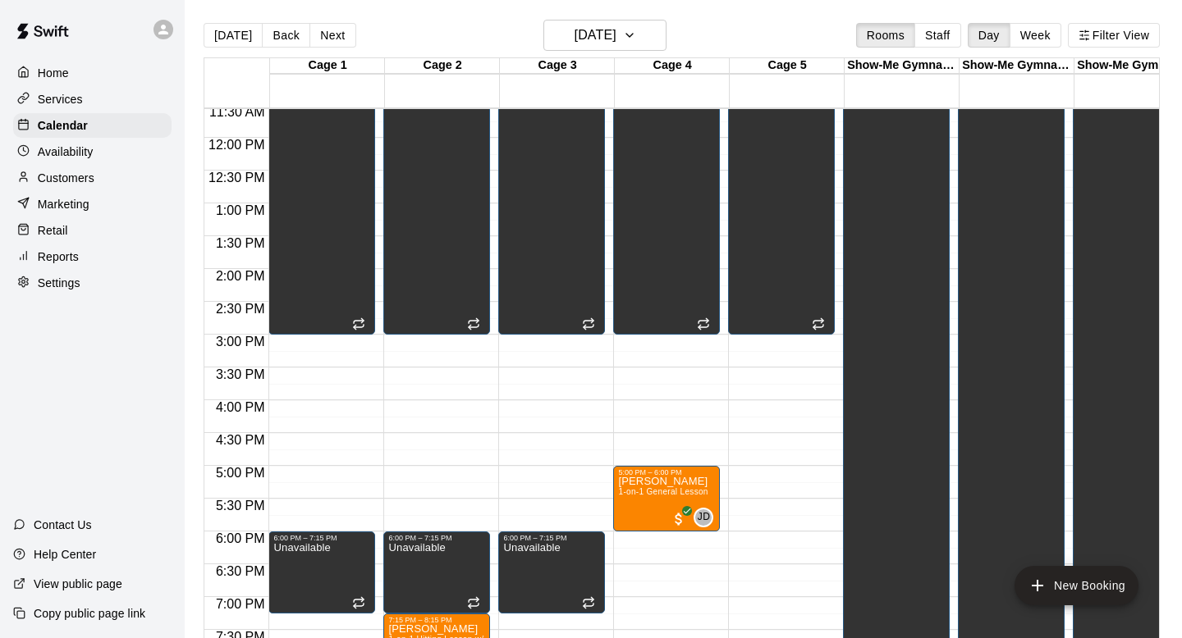
scroll to position [760, 0]
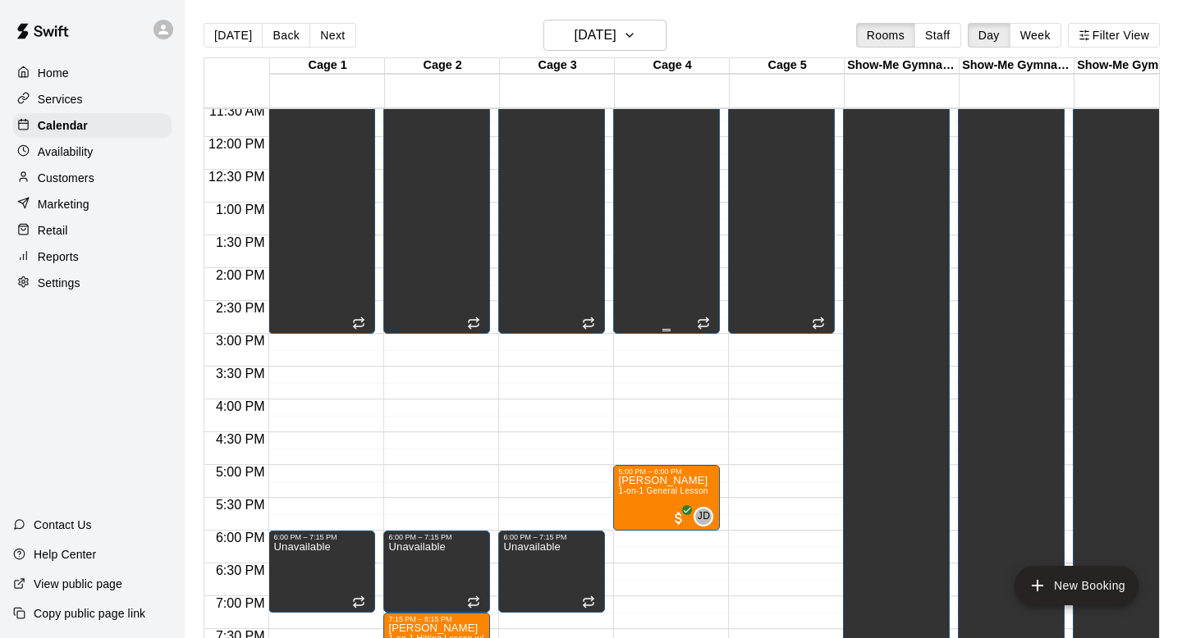
click at [668, 238] on div "Unavailable Cage 1, Cage 2 , Cage 3 , Cage 4, Cage 5" at bounding box center [666, 106] width 97 height 638
click at [634, 27] on icon "edit" at bounding box center [635, 30] width 20 height 20
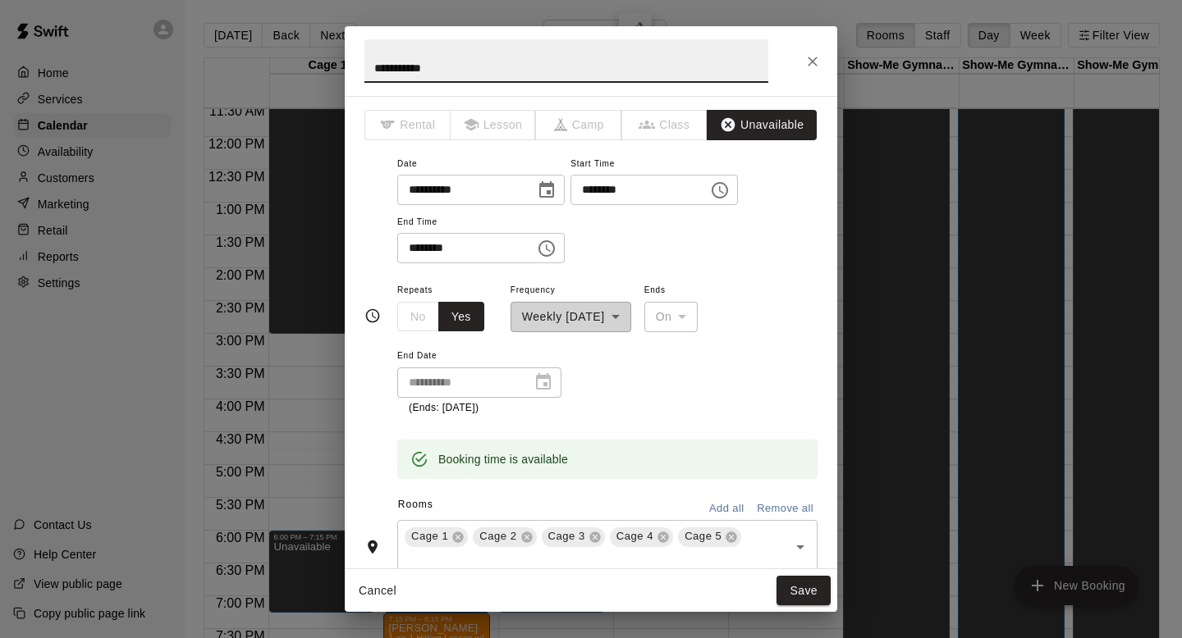
click at [428, 249] on input "********" at bounding box center [460, 248] width 126 height 30
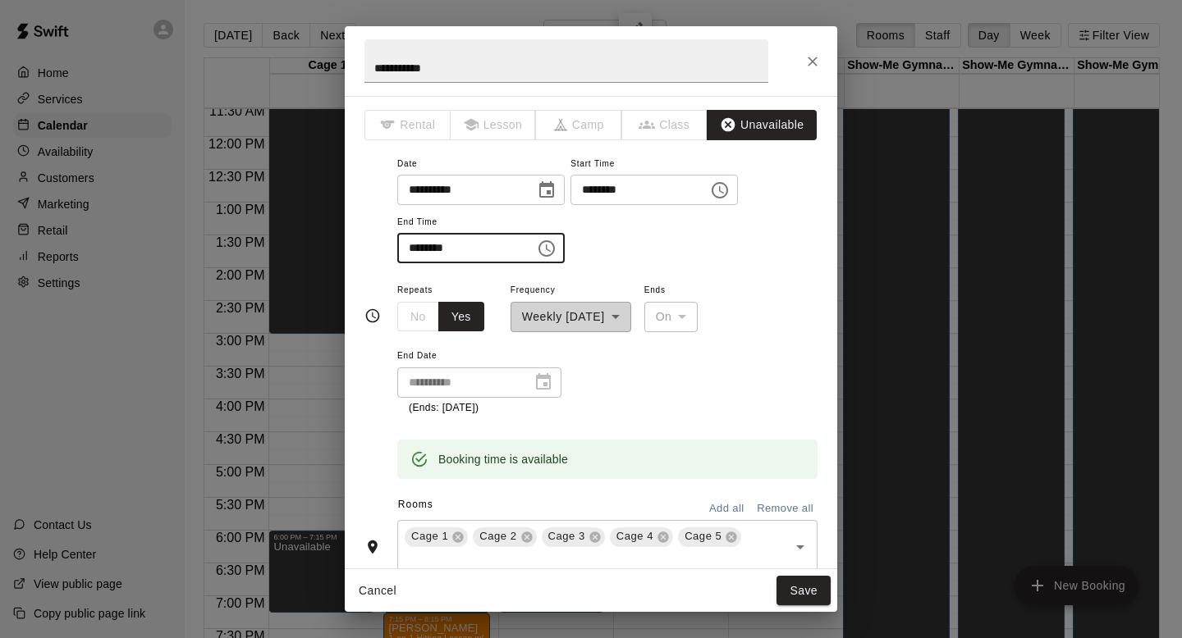
click at [412, 245] on input "********" at bounding box center [460, 248] width 126 height 30
type input "********"
click at [785, 588] on button "Save" at bounding box center [803, 591] width 54 height 30
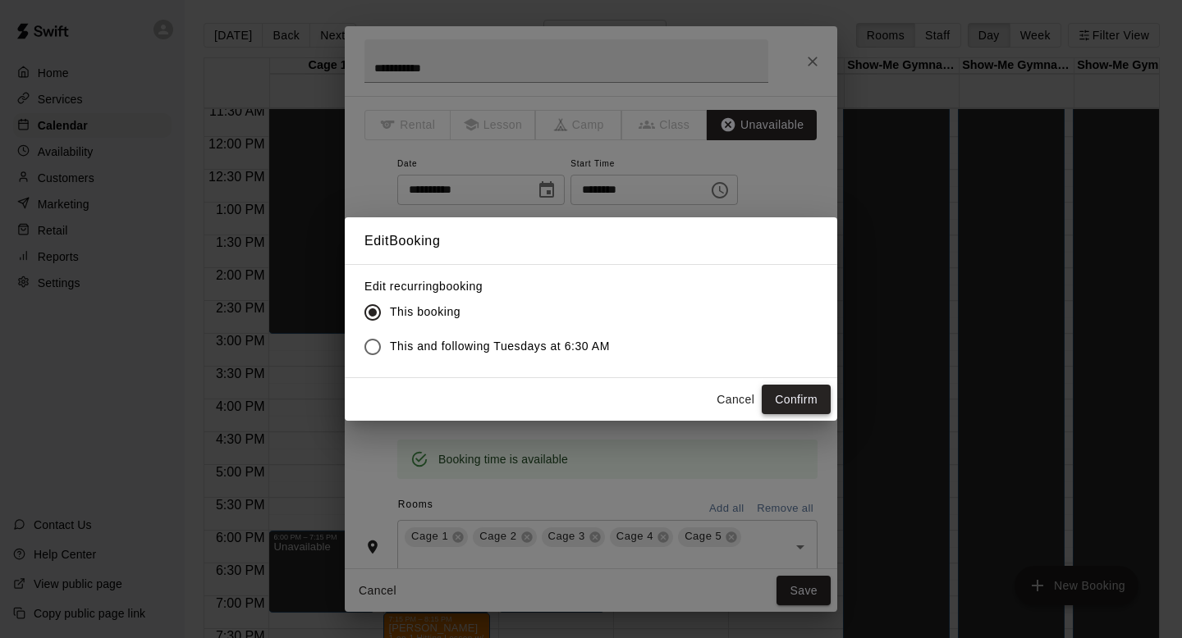
click at [791, 406] on button "Confirm" at bounding box center [796, 400] width 69 height 30
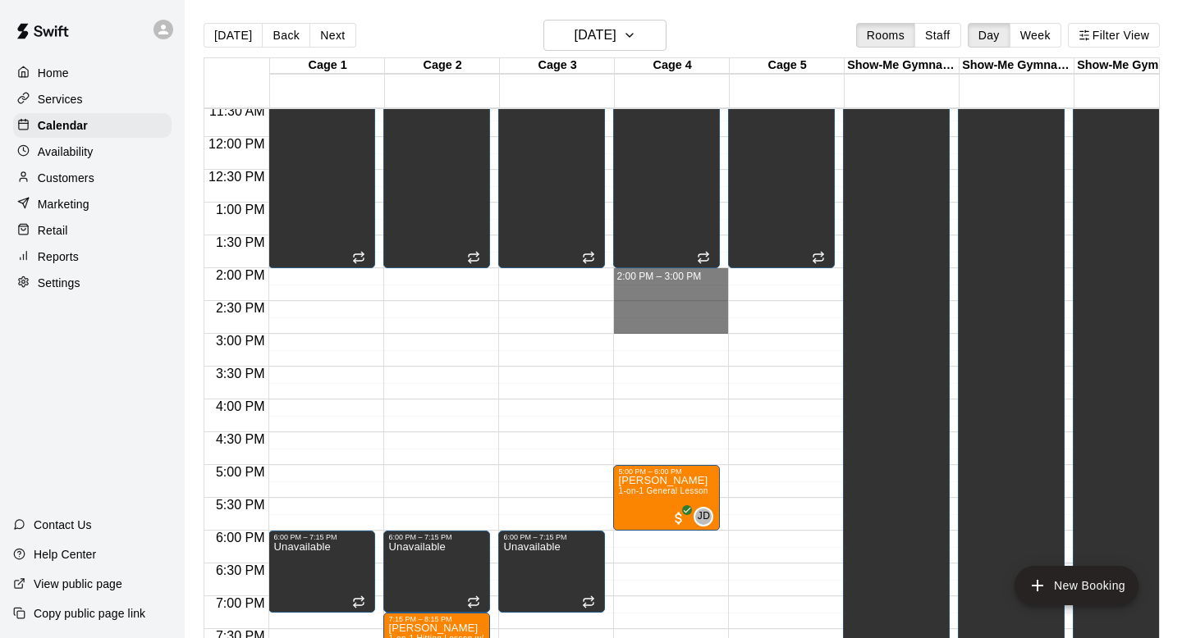
drag, startPoint x: 662, startPoint y: 277, endPoint x: 664, endPoint y: 332, distance: 54.2
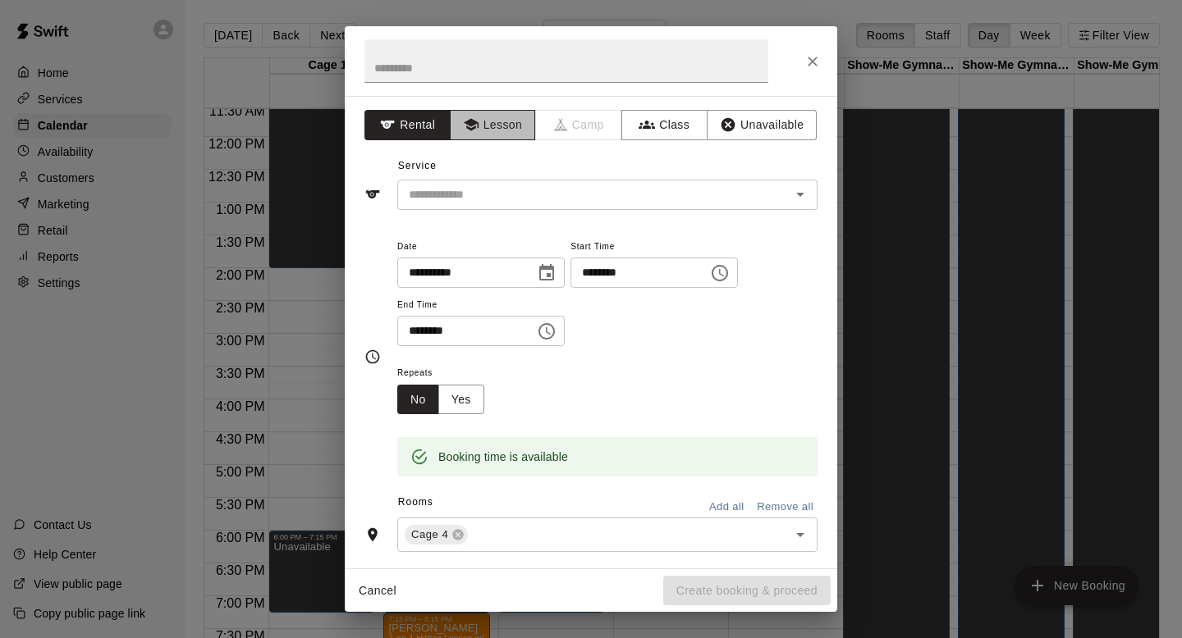
click at [469, 121] on icon "button" at bounding box center [470, 125] width 15 height 12
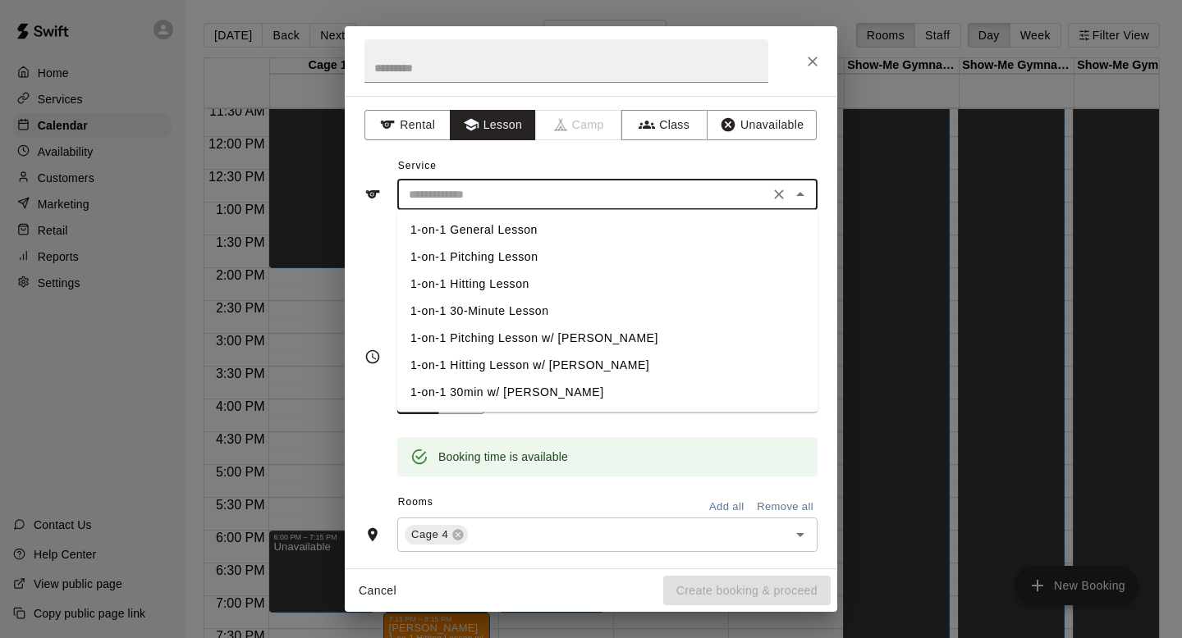
click at [475, 199] on input "text" at bounding box center [583, 195] width 362 height 21
click at [476, 235] on li "1-on-1 General Lesson" at bounding box center [607, 230] width 420 height 27
type input "**********"
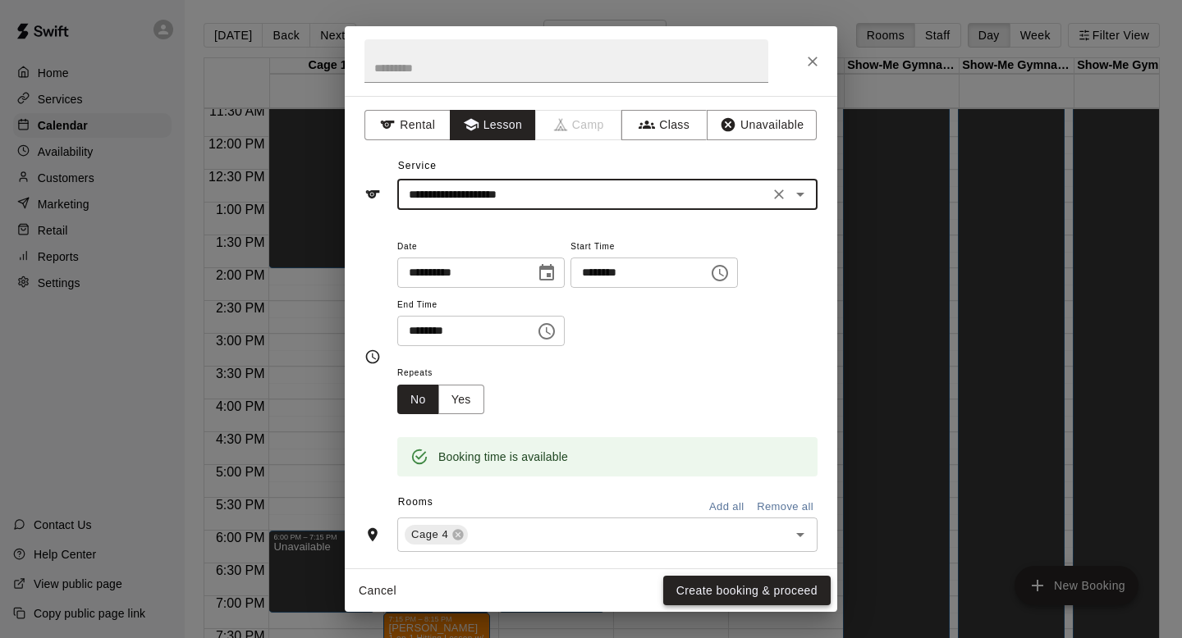
click at [750, 591] on button "Create booking & proceed" at bounding box center [746, 591] width 167 height 30
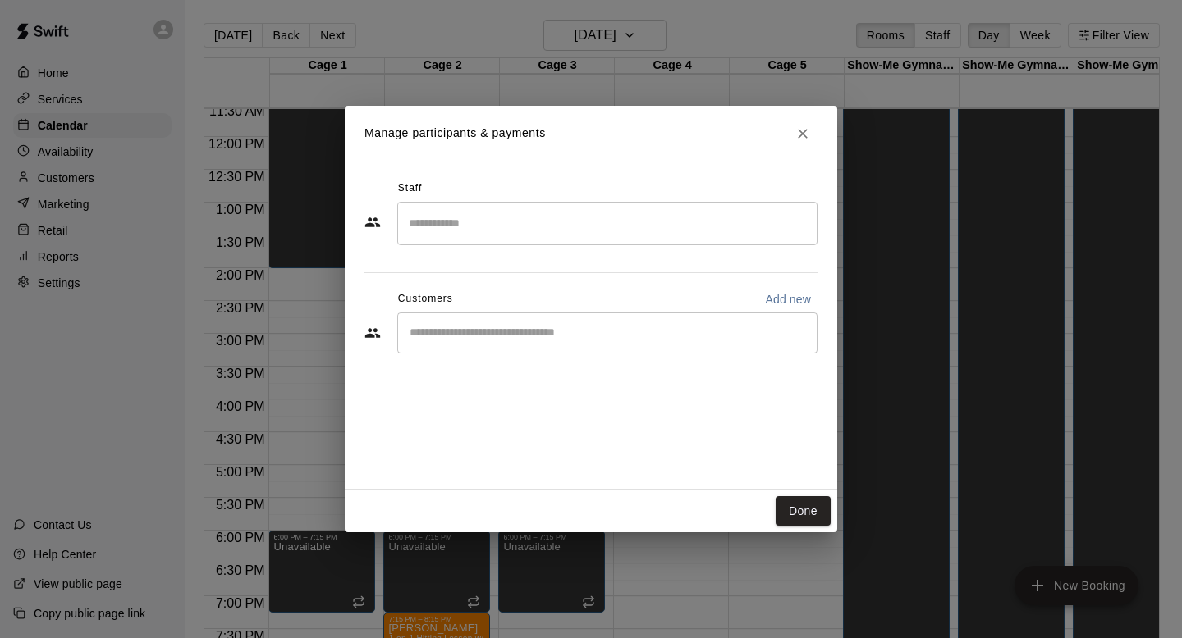
click at [537, 237] on input "Search staff" at bounding box center [607, 223] width 405 height 29
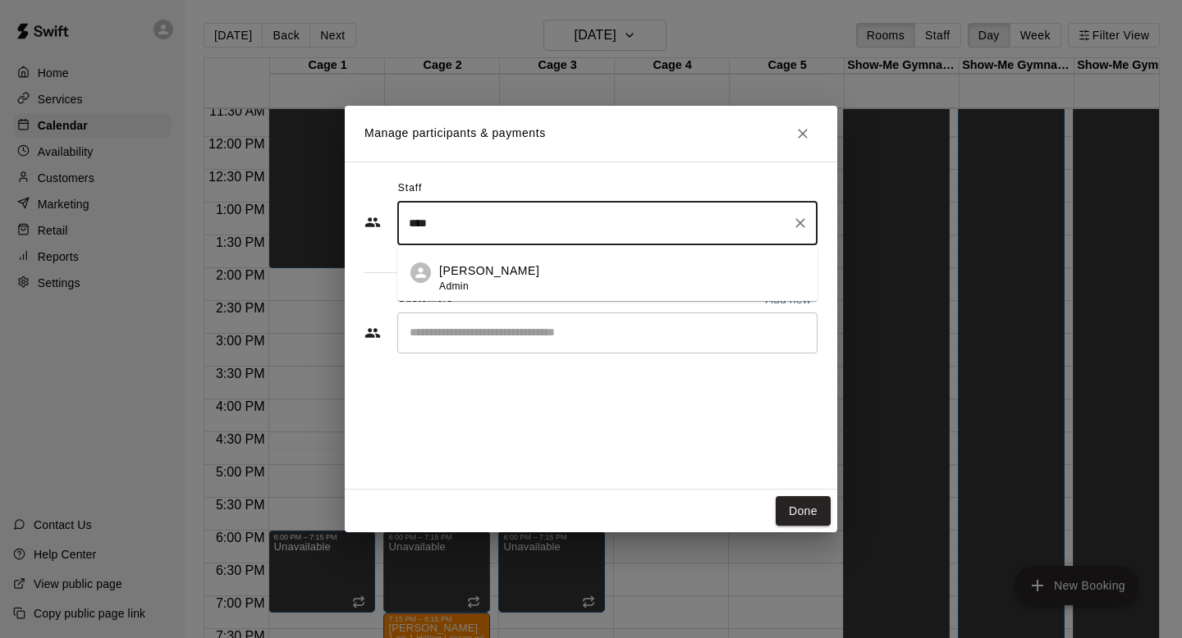
click at [542, 273] on div "[PERSON_NAME] Admin" at bounding box center [621, 279] width 365 height 32
click at [533, 346] on div "​" at bounding box center [607, 333] width 420 height 41
type input "****"
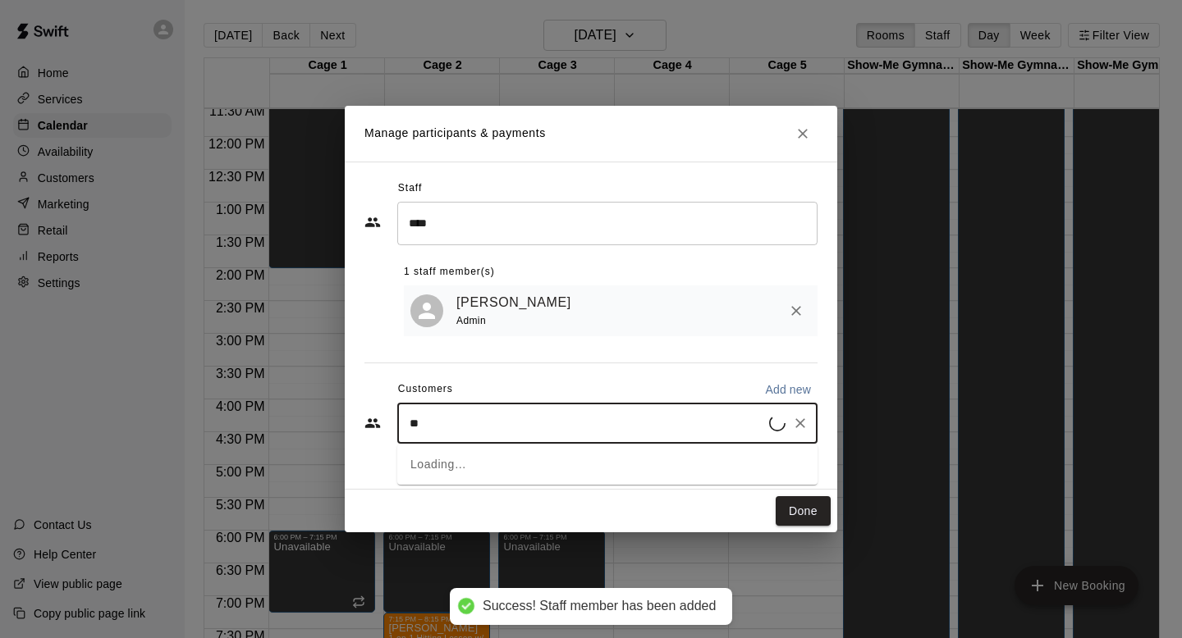
type input "***"
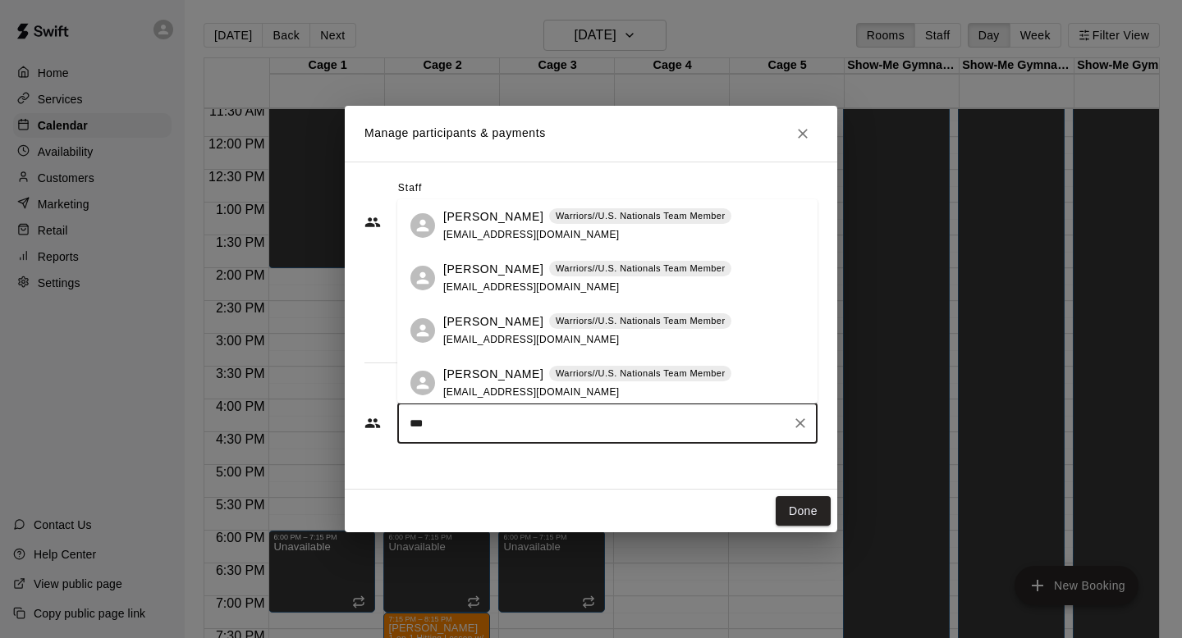
click at [498, 369] on p "[PERSON_NAME]" at bounding box center [493, 374] width 100 height 17
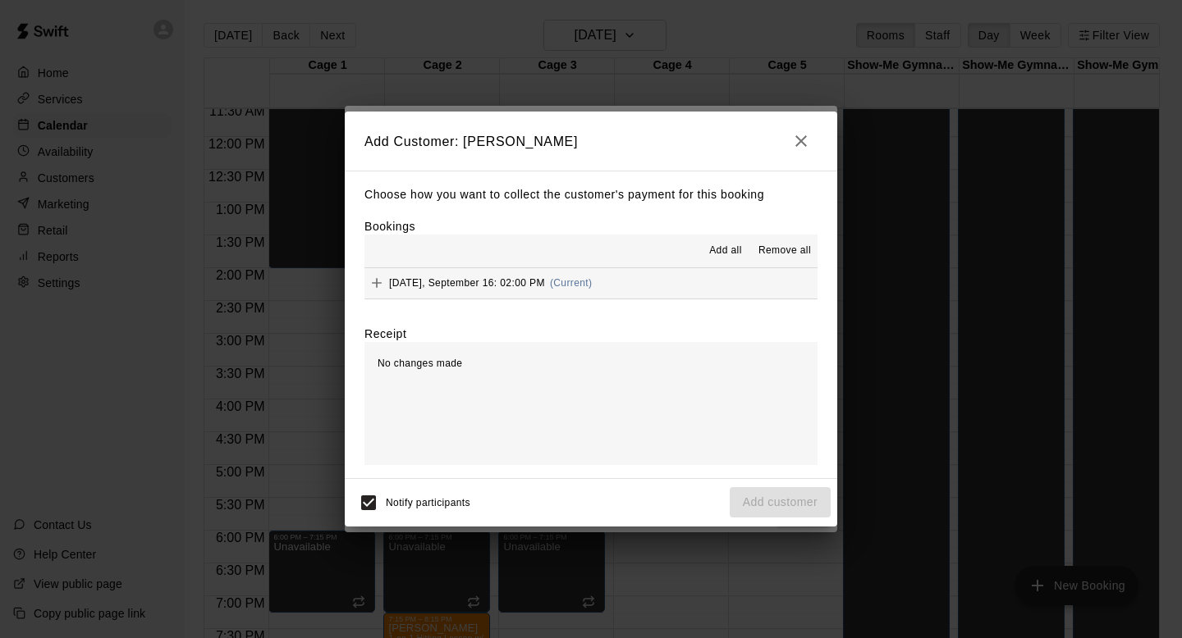
click at [633, 280] on button "[DATE], September 16: 02:00 PM (Current)" at bounding box center [590, 283] width 453 height 30
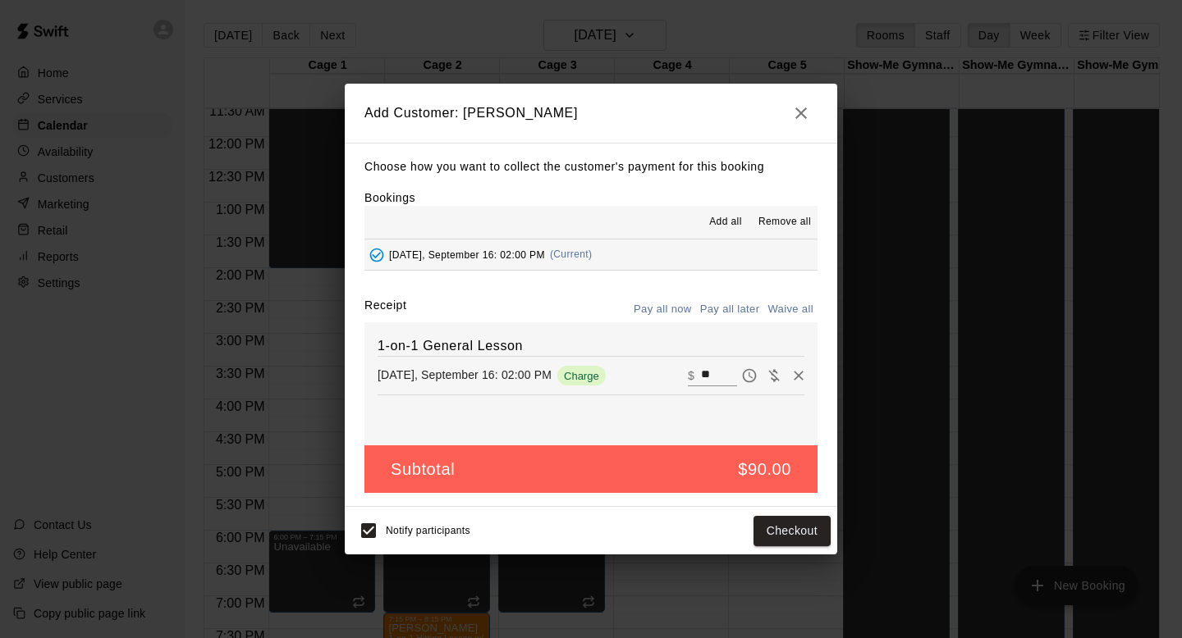
click at [721, 305] on button "Pay all later" at bounding box center [730, 309] width 68 height 25
click at [777, 543] on button "Add customer" at bounding box center [780, 531] width 101 height 30
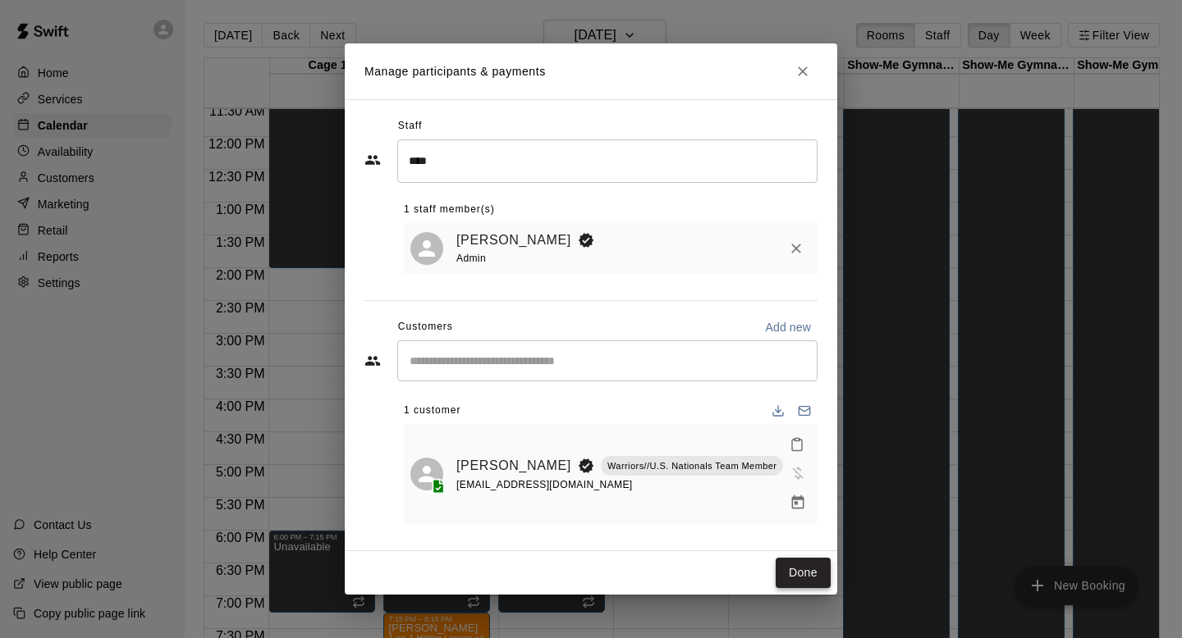
click at [799, 558] on button "Done" at bounding box center [802, 573] width 55 height 30
